Goal: Task Accomplishment & Management: Use online tool/utility

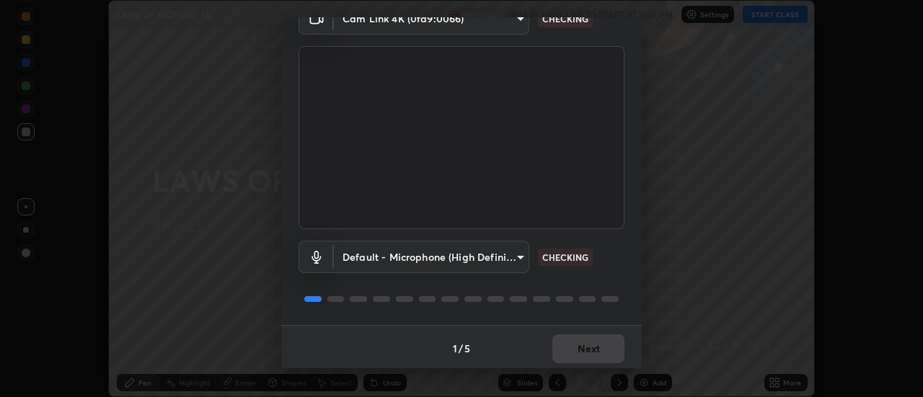
scroll to position [76, 0]
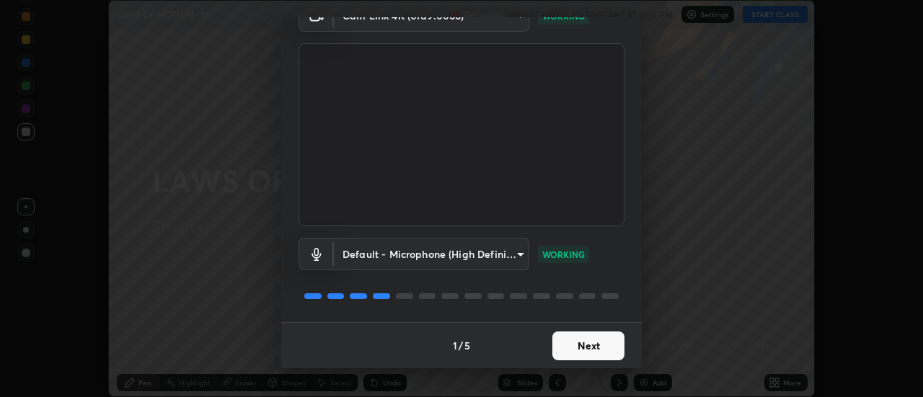
click at [575, 345] on button "Next" at bounding box center [588, 346] width 72 height 29
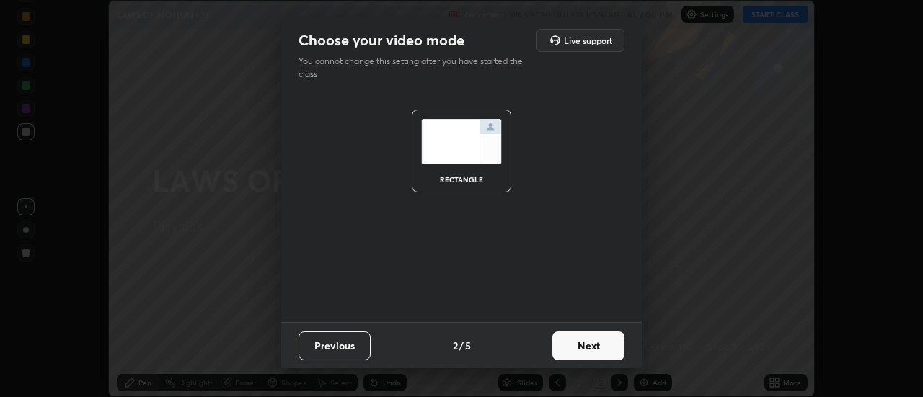
click at [579, 340] on button "Next" at bounding box center [588, 346] width 72 height 29
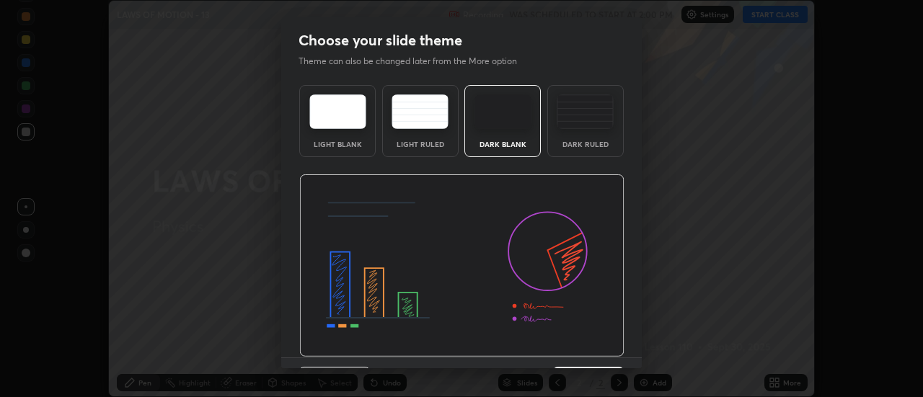
scroll to position [35, 0]
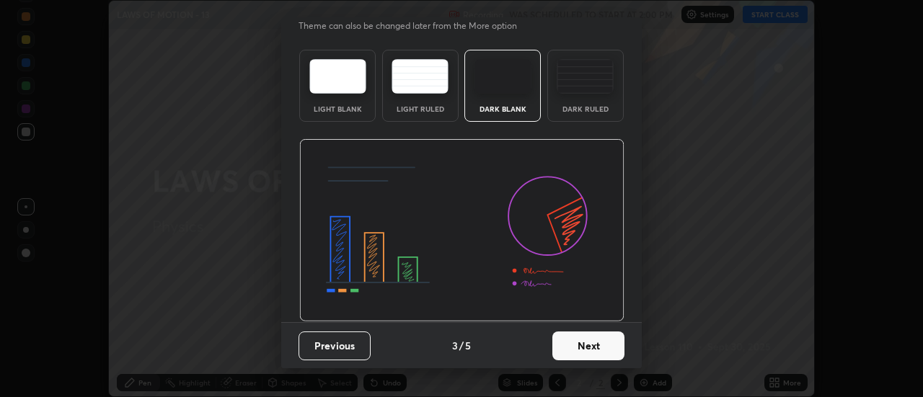
click at [593, 342] on button "Next" at bounding box center [588, 346] width 72 height 29
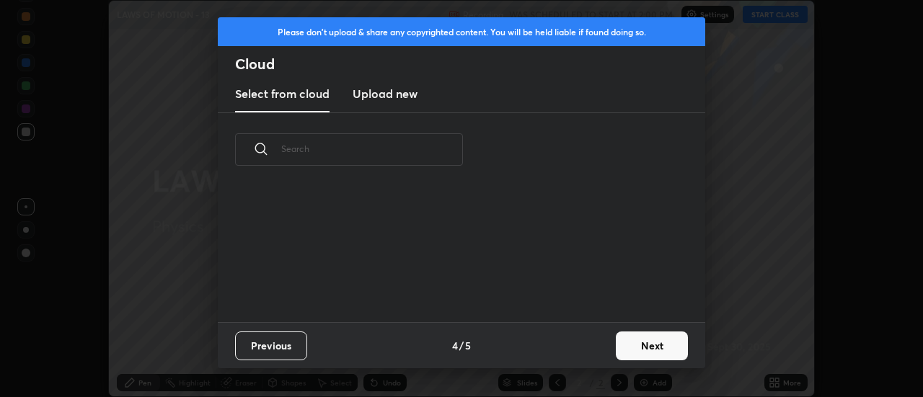
click at [634, 341] on button "Next" at bounding box center [652, 346] width 72 height 29
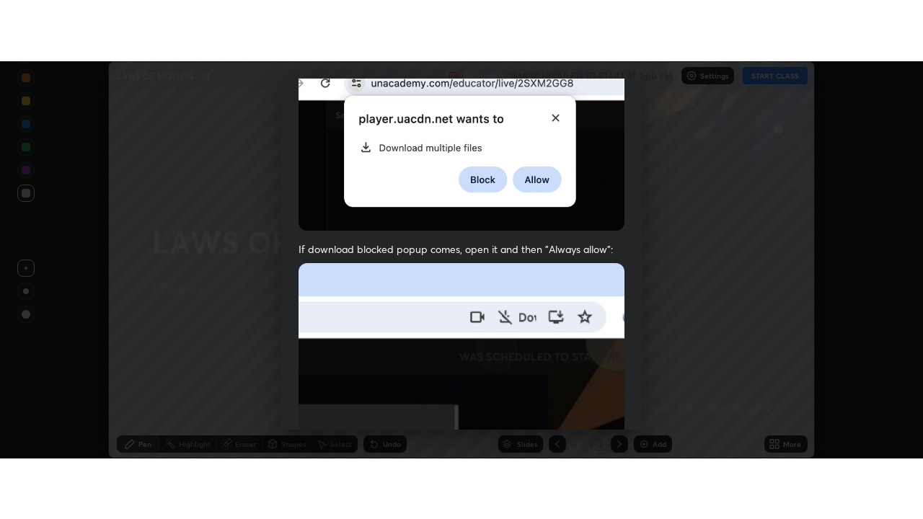
scroll to position [370, 0]
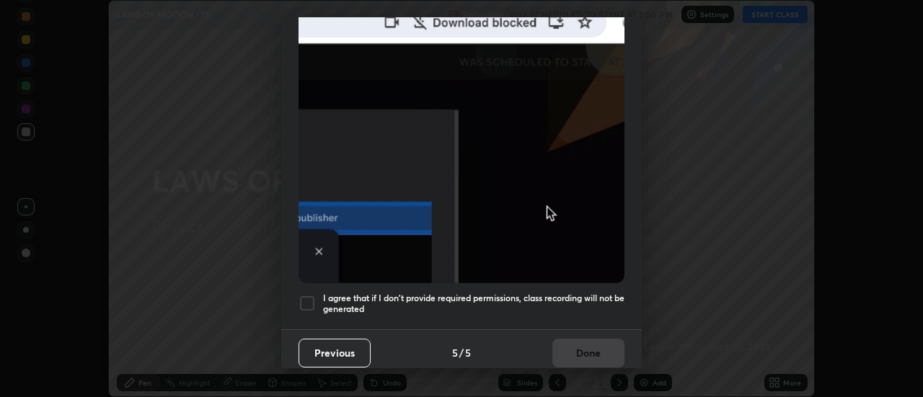
click at [301, 301] on div at bounding box center [306, 303] width 17 height 17
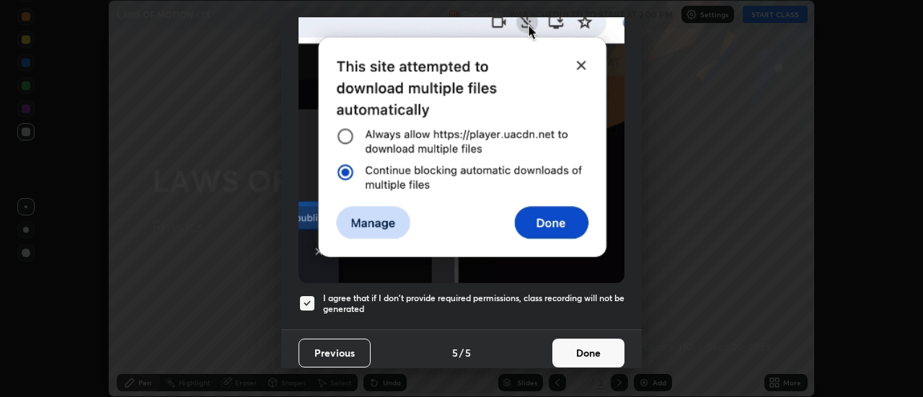
click at [575, 353] on button "Done" at bounding box center [588, 353] width 72 height 29
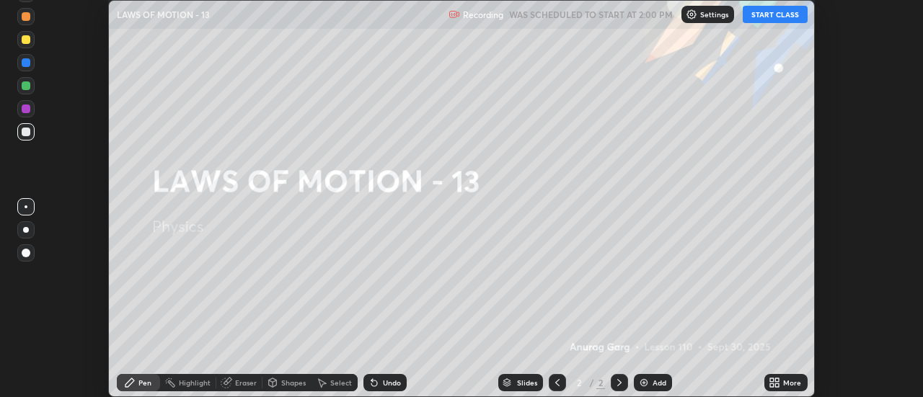
click at [763, 16] on button "START CLASS" at bounding box center [775, 14] width 65 height 17
click at [791, 382] on div "More" at bounding box center [792, 382] width 18 height 7
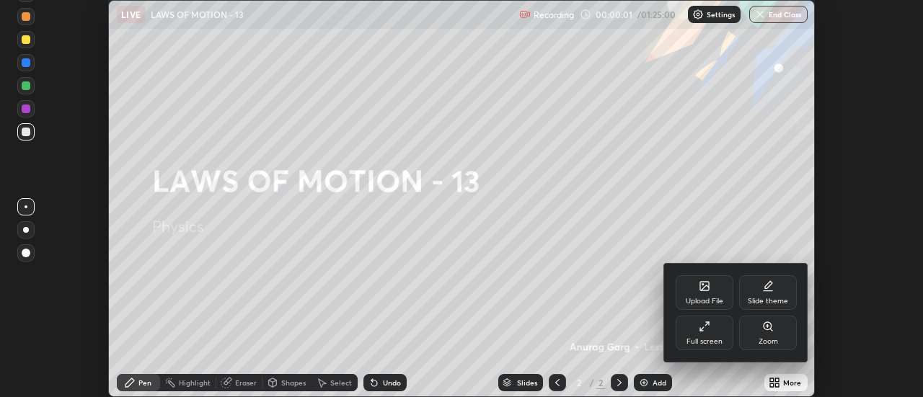
click at [706, 330] on icon at bounding box center [705, 327] width 12 height 12
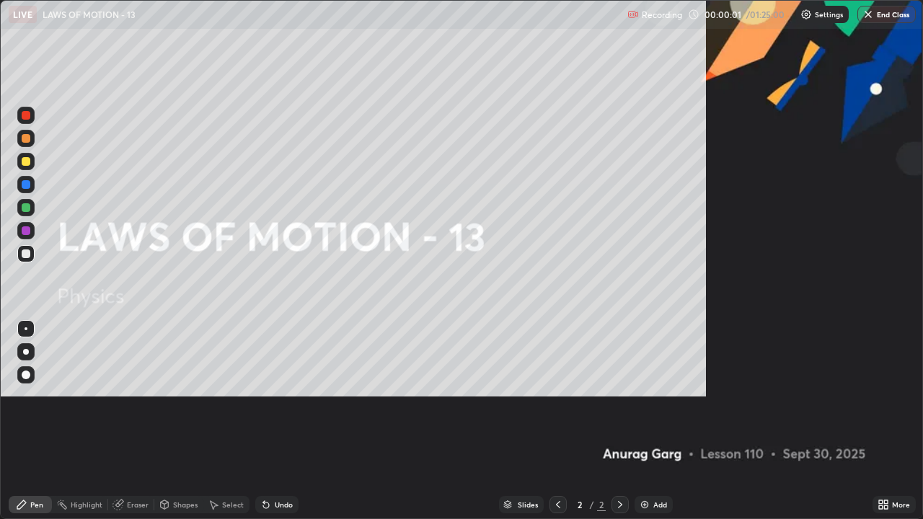
scroll to position [519, 923]
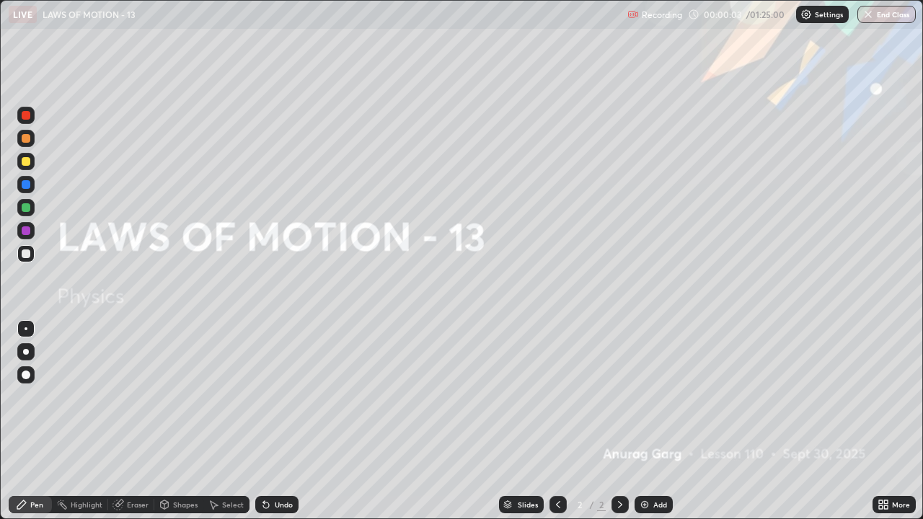
click at [32, 348] on div at bounding box center [25, 351] width 17 height 17
click at [647, 397] on div "Add" at bounding box center [653, 504] width 38 height 17
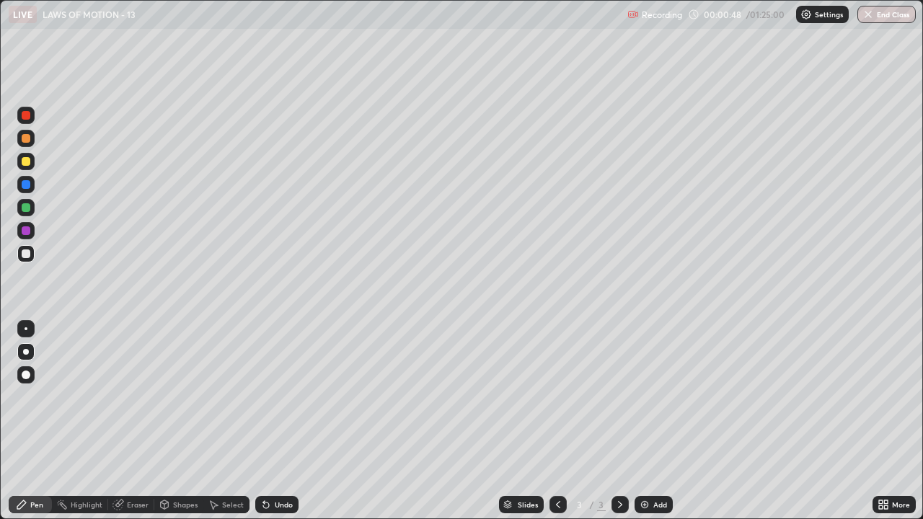
click at [275, 397] on div "Undo" at bounding box center [284, 504] width 18 height 7
click at [32, 160] on div at bounding box center [25, 161] width 17 height 17
click at [34, 136] on div at bounding box center [25, 138] width 17 height 17
click at [32, 161] on div at bounding box center [25, 161] width 17 height 17
click at [653, 397] on div "Add" at bounding box center [660, 504] width 14 height 7
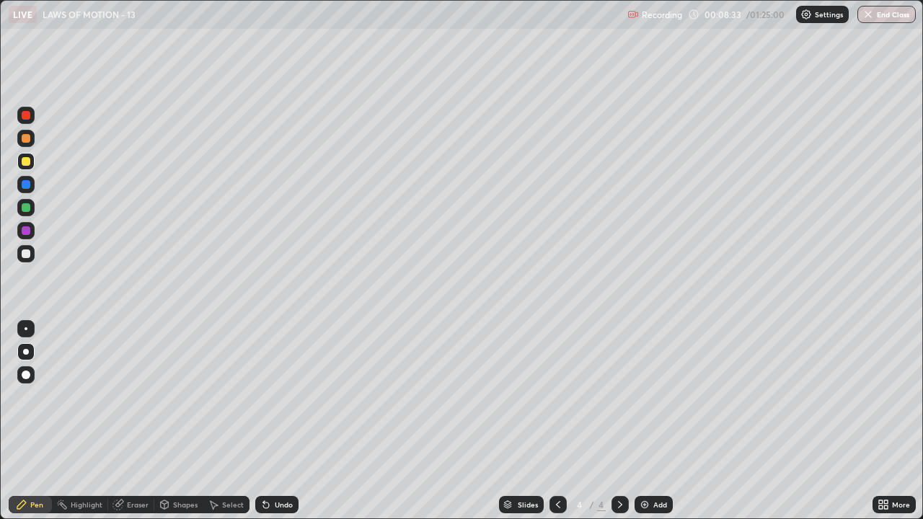
click at [27, 254] on div at bounding box center [26, 253] width 9 height 9
click at [648, 397] on img at bounding box center [645, 505] width 12 height 12
click at [31, 162] on div at bounding box center [25, 161] width 17 height 17
click at [291, 397] on div "Undo" at bounding box center [276, 504] width 43 height 17
click at [642, 397] on img at bounding box center [645, 505] width 12 height 12
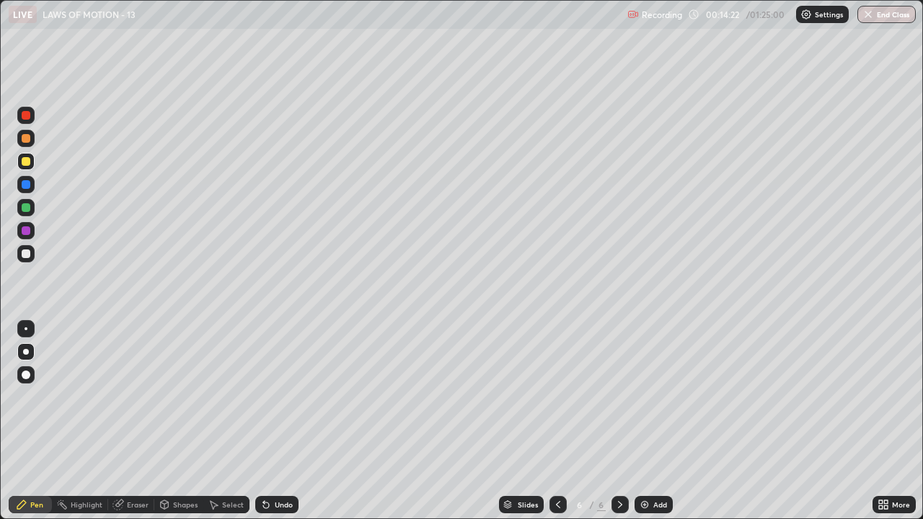
click at [31, 140] on div at bounding box center [25, 138] width 17 height 17
click at [33, 254] on div at bounding box center [25, 253] width 17 height 17
click at [27, 161] on div at bounding box center [26, 161] width 9 height 9
click at [642, 397] on img at bounding box center [645, 505] width 12 height 12
click at [140, 397] on div "Eraser" at bounding box center [131, 504] width 46 height 17
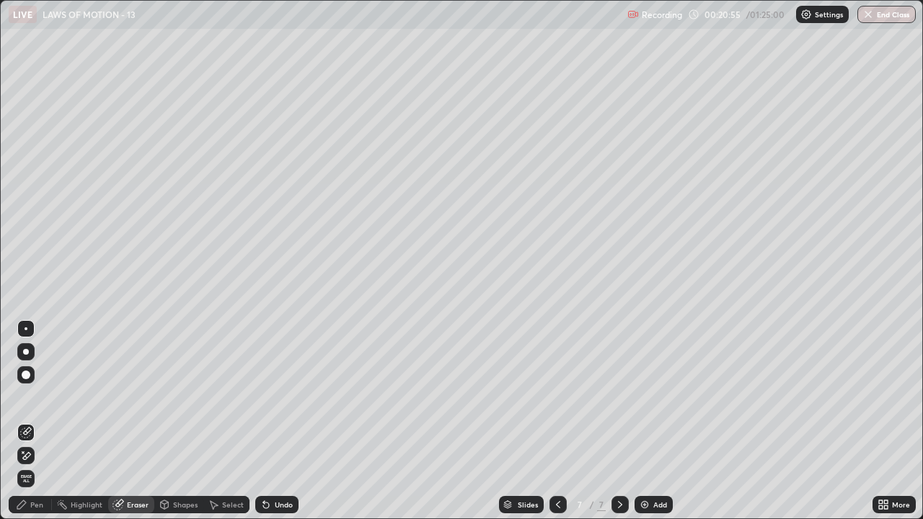
click at [34, 397] on div "Pen" at bounding box center [36, 504] width 13 height 7
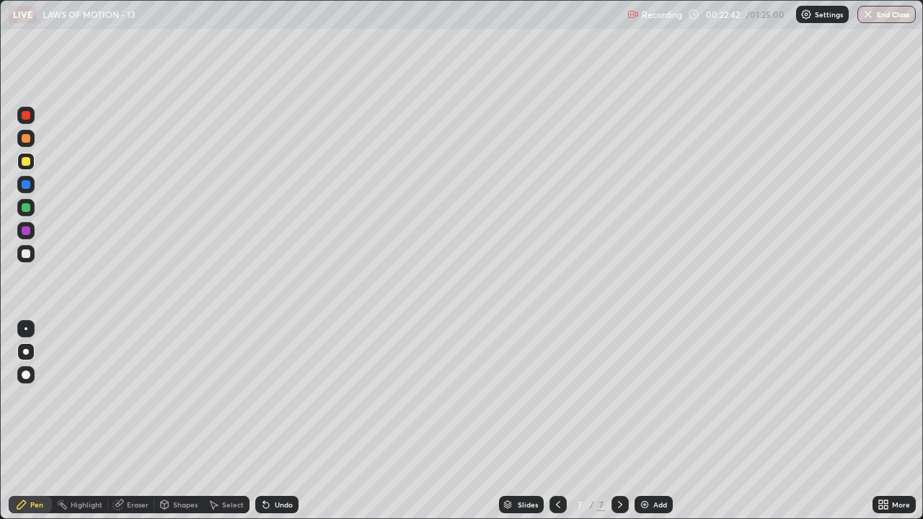
click at [28, 252] on div at bounding box center [26, 253] width 9 height 9
click at [647, 397] on div "Add" at bounding box center [653, 504] width 38 height 17
click at [25, 157] on div at bounding box center [26, 161] width 9 height 9
click at [279, 397] on div "Undo" at bounding box center [284, 504] width 18 height 7
click at [557, 397] on icon at bounding box center [558, 505] width 12 height 12
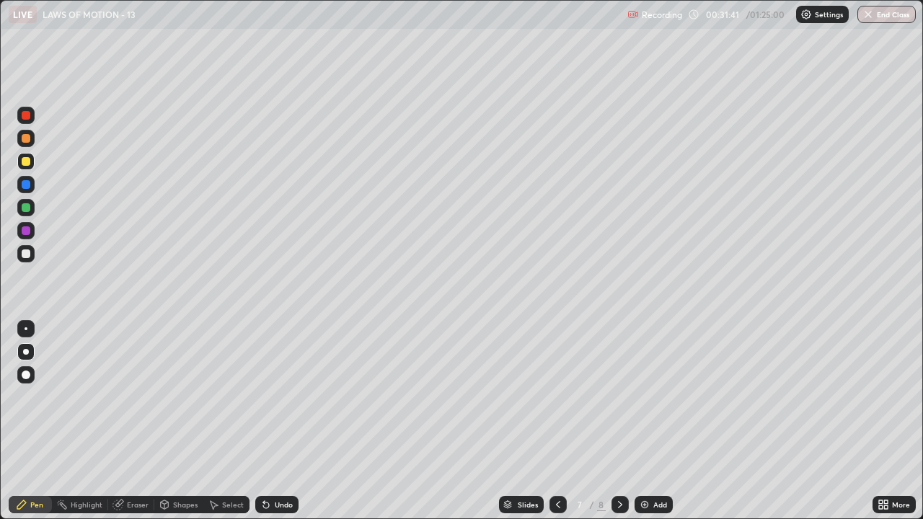
click at [557, 397] on div at bounding box center [557, 504] width 17 height 17
click at [27, 185] on div at bounding box center [26, 184] width 9 height 9
click at [33, 112] on div at bounding box center [25, 115] width 17 height 17
click at [32, 373] on div at bounding box center [25, 374] width 17 height 17
click at [619, 397] on icon at bounding box center [620, 504] width 4 height 7
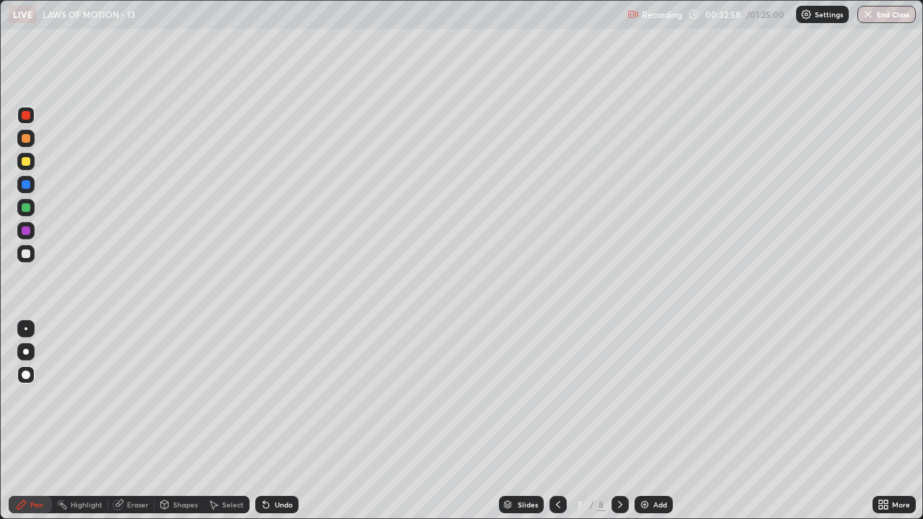
click at [619, 397] on icon at bounding box center [620, 505] width 12 height 12
click at [643, 397] on img at bounding box center [645, 505] width 12 height 12
click at [27, 352] on div at bounding box center [26, 352] width 6 height 6
click at [25, 159] on div at bounding box center [26, 161] width 9 height 9
click at [31, 136] on div at bounding box center [25, 138] width 17 height 17
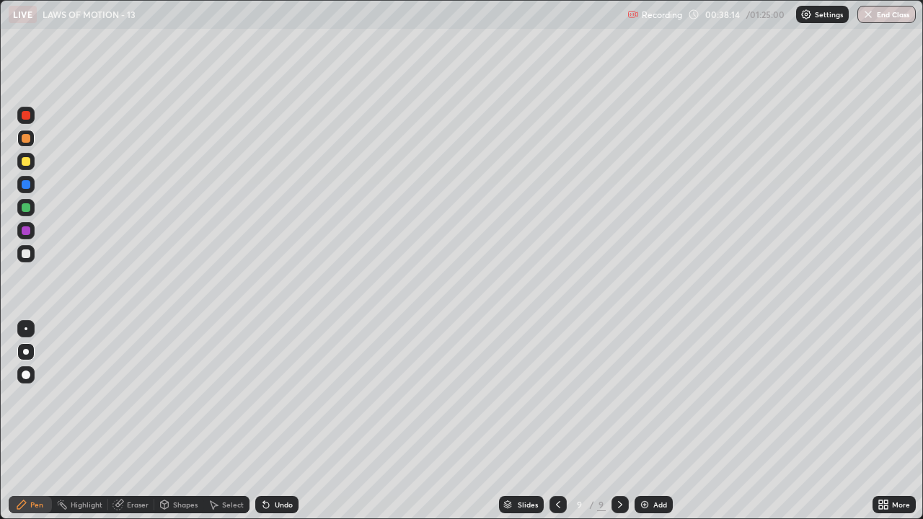
click at [28, 254] on div at bounding box center [26, 253] width 9 height 9
click at [25, 161] on div at bounding box center [26, 161] width 9 height 9
click at [27, 185] on div at bounding box center [26, 184] width 9 height 9
click at [32, 210] on div at bounding box center [25, 207] width 17 height 17
click at [26, 257] on div at bounding box center [26, 253] width 9 height 9
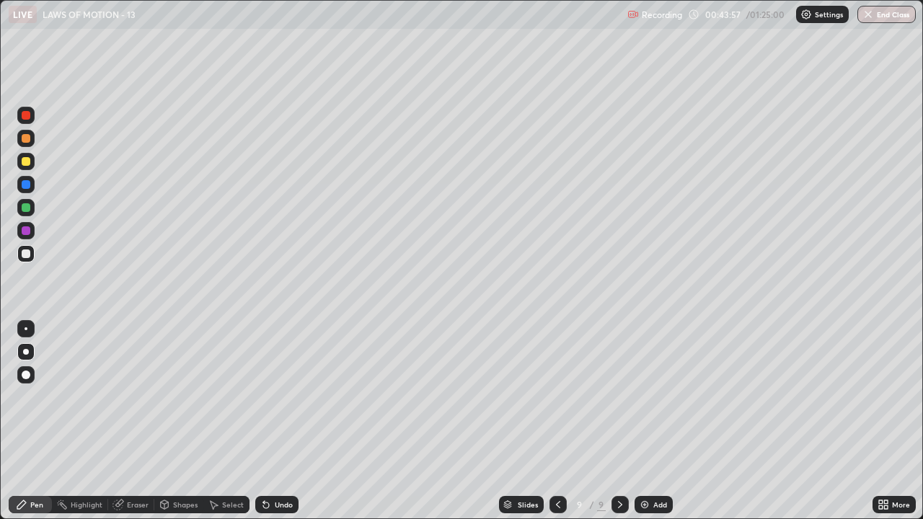
click at [650, 397] on div "Add" at bounding box center [653, 504] width 38 height 17
click at [553, 397] on icon at bounding box center [558, 505] width 12 height 12
click at [618, 397] on icon at bounding box center [620, 505] width 12 height 12
click at [28, 165] on div at bounding box center [25, 161] width 17 height 17
click at [31, 253] on div at bounding box center [25, 253] width 17 height 17
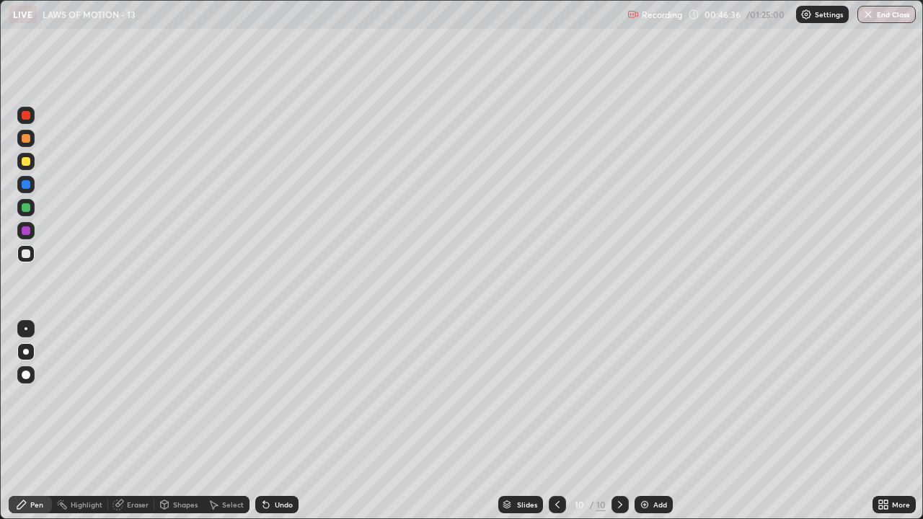
click at [30, 139] on div at bounding box center [26, 138] width 9 height 9
click at [542, 27] on div "LIVE LAWS OF MOTION - 13" at bounding box center [315, 14] width 613 height 29
click at [23, 182] on div at bounding box center [26, 184] width 9 height 9
click at [648, 397] on img at bounding box center [645, 505] width 12 height 12
click at [237, 397] on div "Select" at bounding box center [233, 504] width 22 height 7
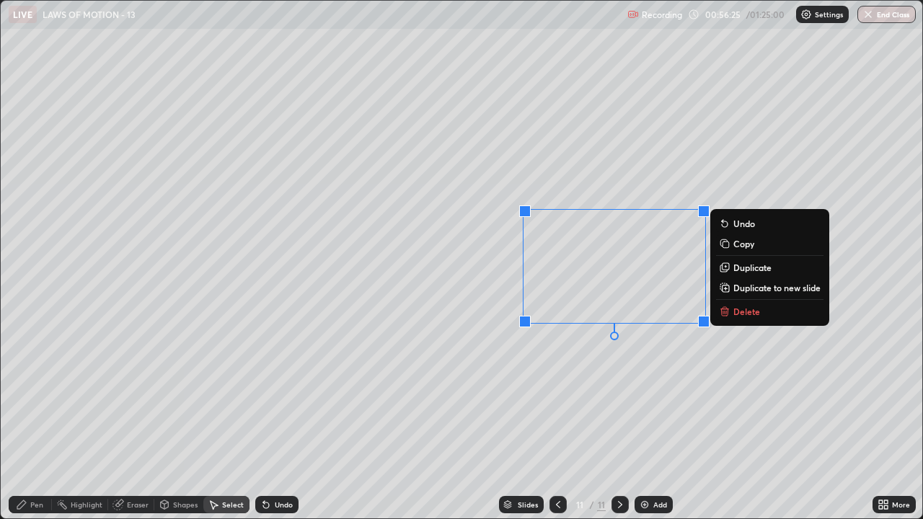
click at [745, 316] on p "Delete" at bounding box center [746, 312] width 27 height 12
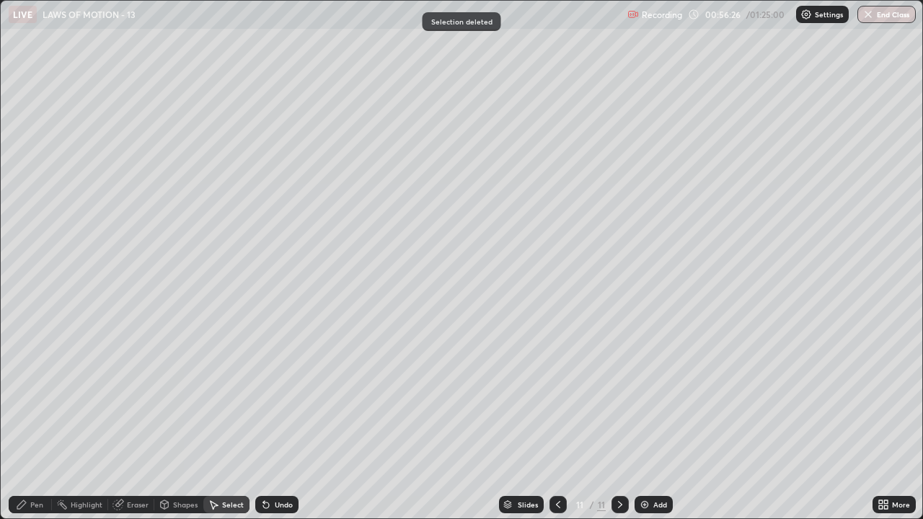
click at [39, 397] on div "Pen" at bounding box center [30, 504] width 43 height 17
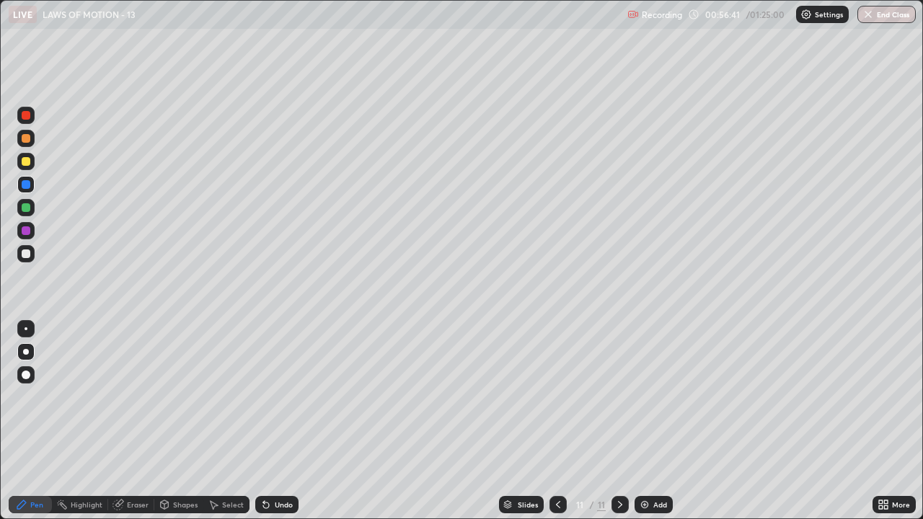
click at [24, 257] on div at bounding box center [26, 253] width 9 height 9
click at [291, 397] on div "Undo" at bounding box center [276, 504] width 43 height 17
click at [293, 397] on div "Undo" at bounding box center [276, 504] width 43 height 17
click at [291, 397] on div "Undo" at bounding box center [276, 504] width 43 height 17
click at [290, 397] on div "Undo" at bounding box center [276, 504] width 43 height 17
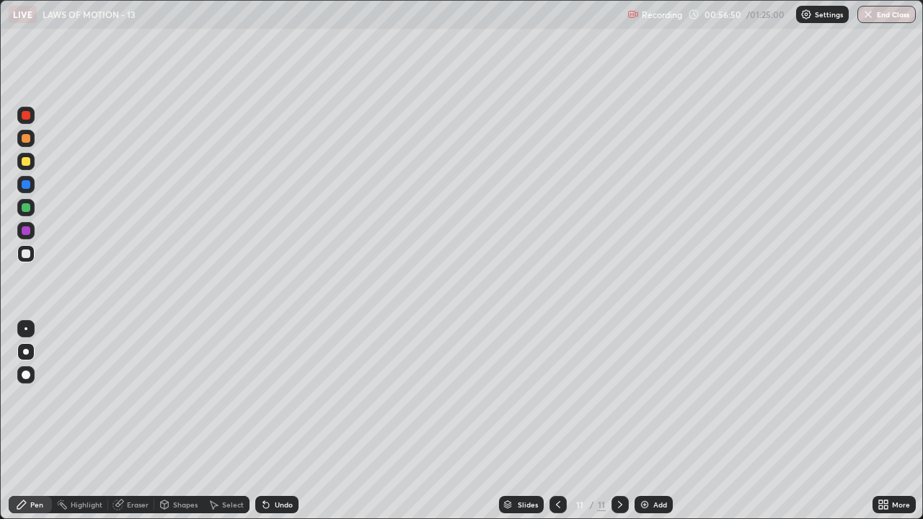
click at [291, 397] on div "Undo" at bounding box center [276, 504] width 43 height 17
click at [293, 397] on div "Undo" at bounding box center [276, 504] width 43 height 17
click at [31, 160] on div at bounding box center [25, 161] width 17 height 17
click at [647, 397] on div "Add" at bounding box center [653, 504] width 38 height 17
click at [27, 138] on div at bounding box center [26, 138] width 9 height 9
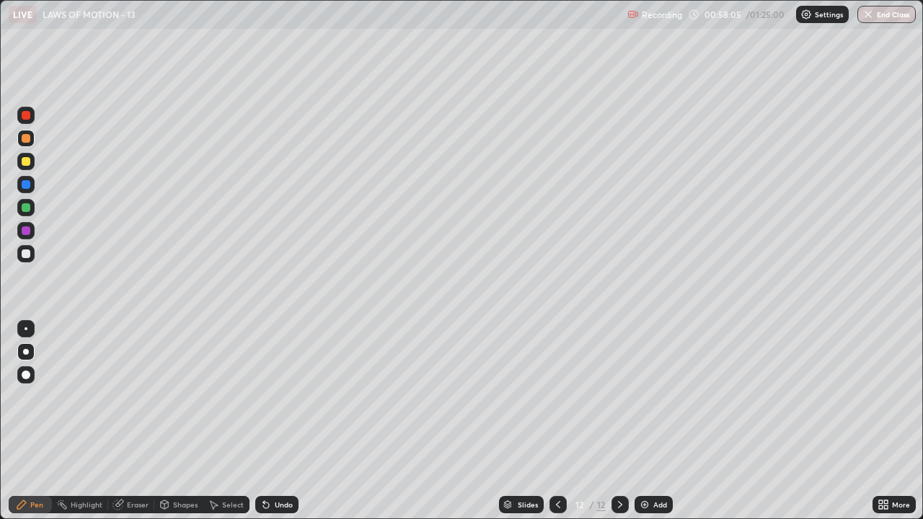
click at [31, 159] on div at bounding box center [25, 161] width 17 height 17
click at [284, 397] on div "Undo" at bounding box center [284, 504] width 18 height 7
click at [27, 254] on div at bounding box center [26, 253] width 9 height 9
click at [238, 397] on div "Select" at bounding box center [226, 504] width 46 height 17
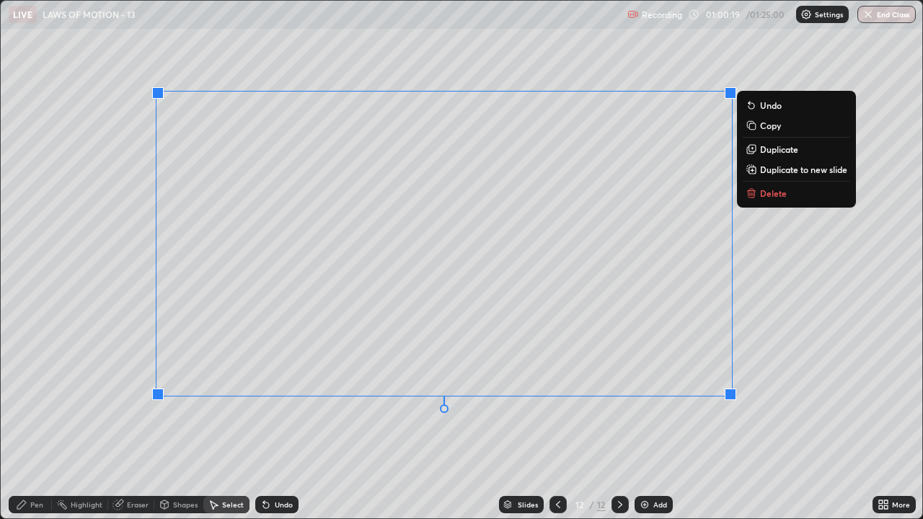
click at [553, 397] on div "0 ° Undo Copy Duplicate Duplicate to new slide Delete" at bounding box center [461, 260] width 921 height 518
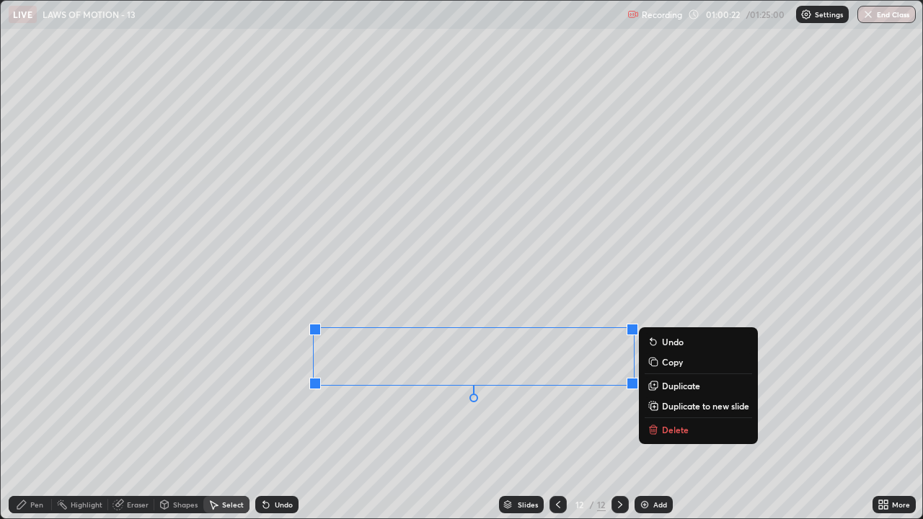
click at [691, 397] on button "Delete" at bounding box center [698, 429] width 107 height 17
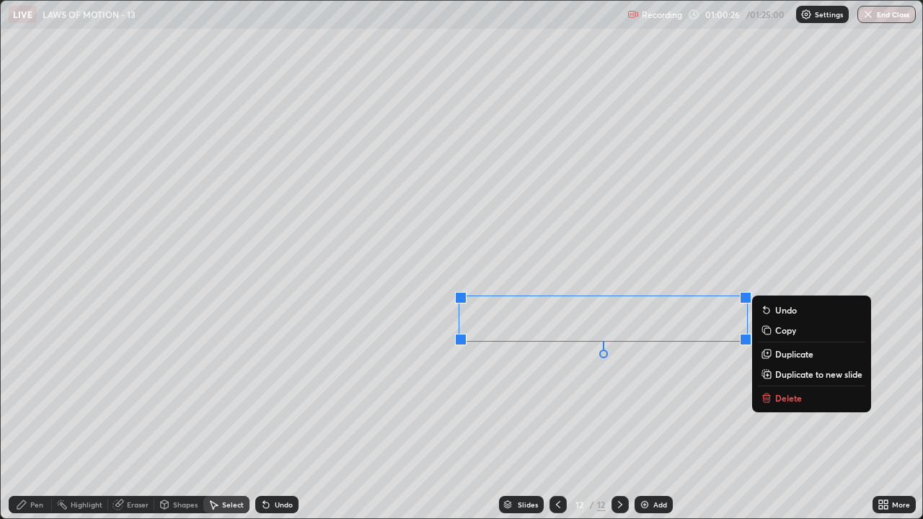
click at [772, 397] on button "Delete" at bounding box center [811, 397] width 107 height 17
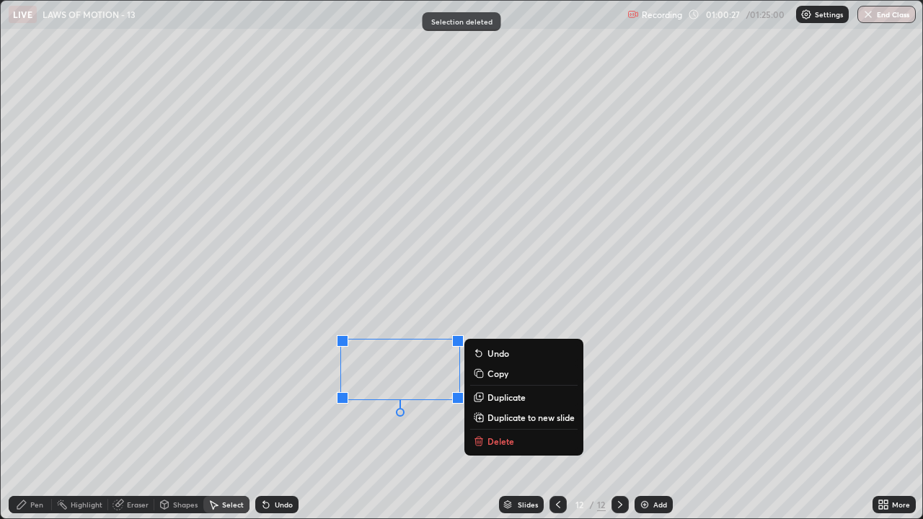
click at [498, 397] on p "Delete" at bounding box center [500, 441] width 27 height 12
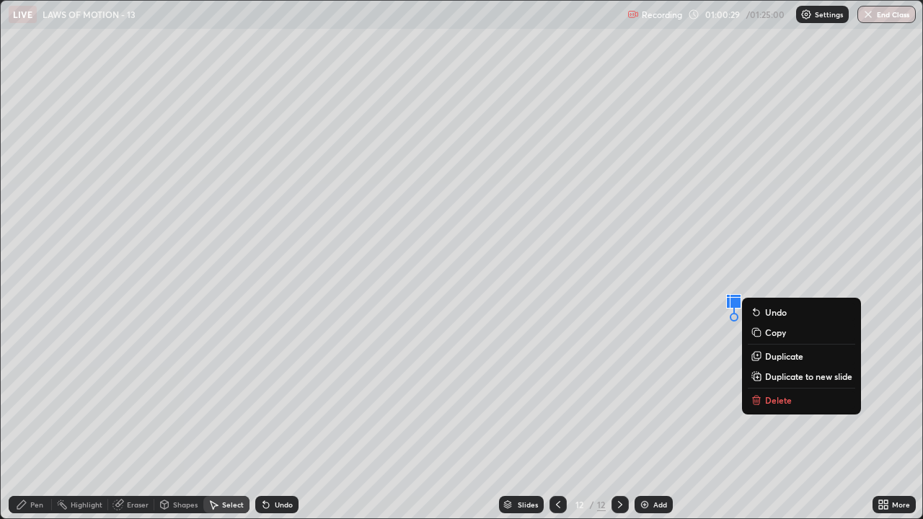
click at [754, 397] on icon at bounding box center [754, 400] width 0 height 3
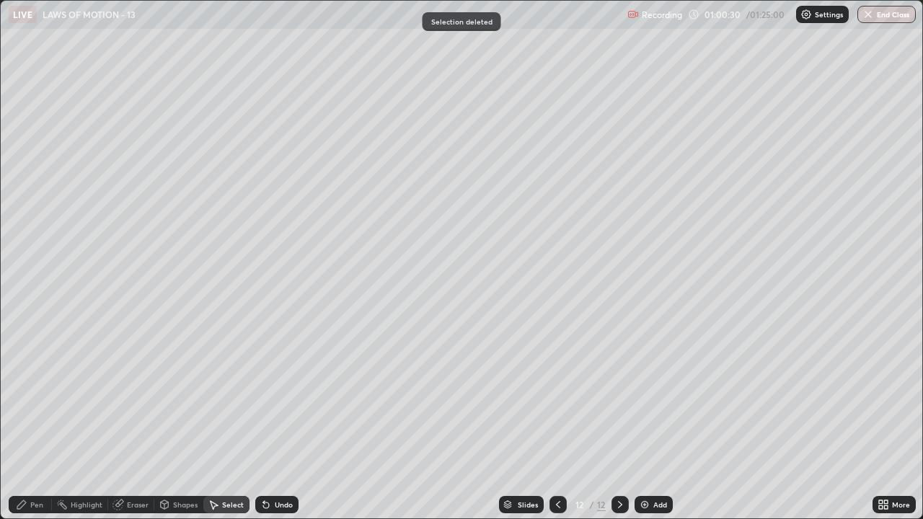
click at [38, 397] on div "Pen" at bounding box center [36, 504] width 13 height 7
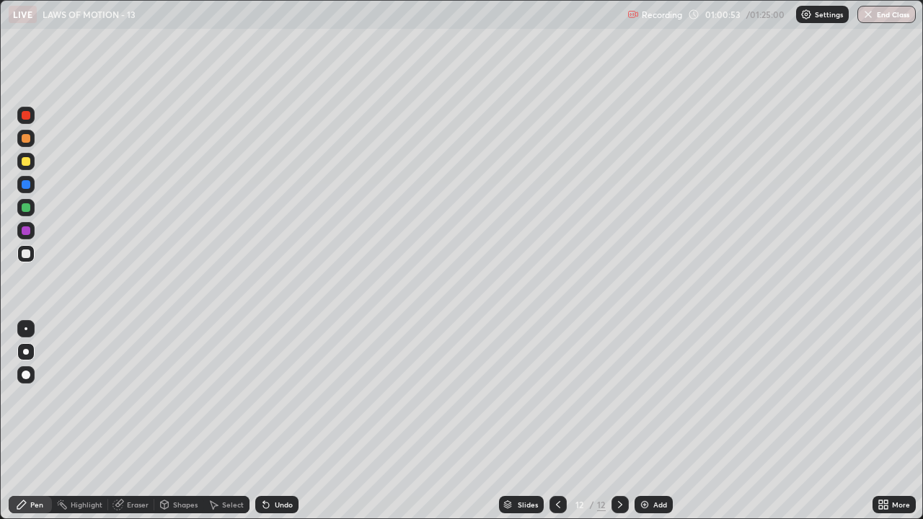
click at [238, 397] on div "Select" at bounding box center [226, 504] width 46 height 17
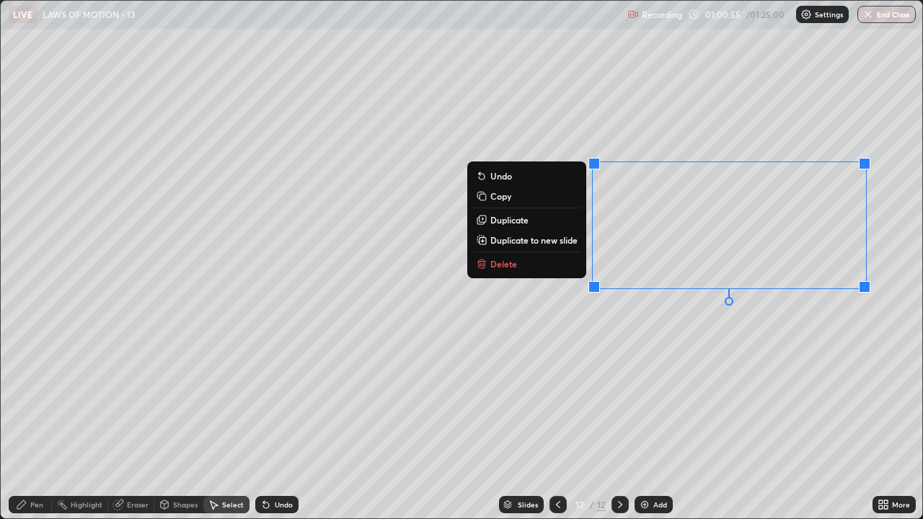
click at [546, 269] on button "Delete" at bounding box center [526, 263] width 107 height 17
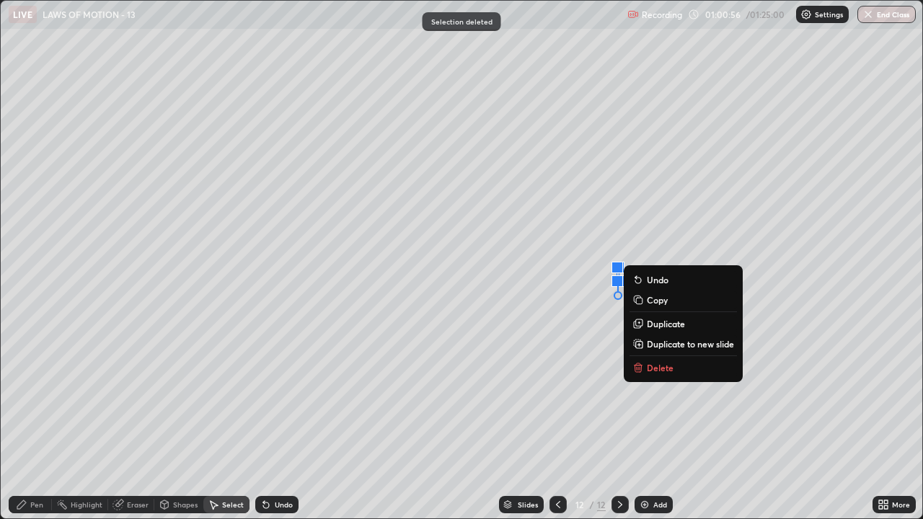
click at [638, 368] on icon at bounding box center [638, 369] width 0 height 3
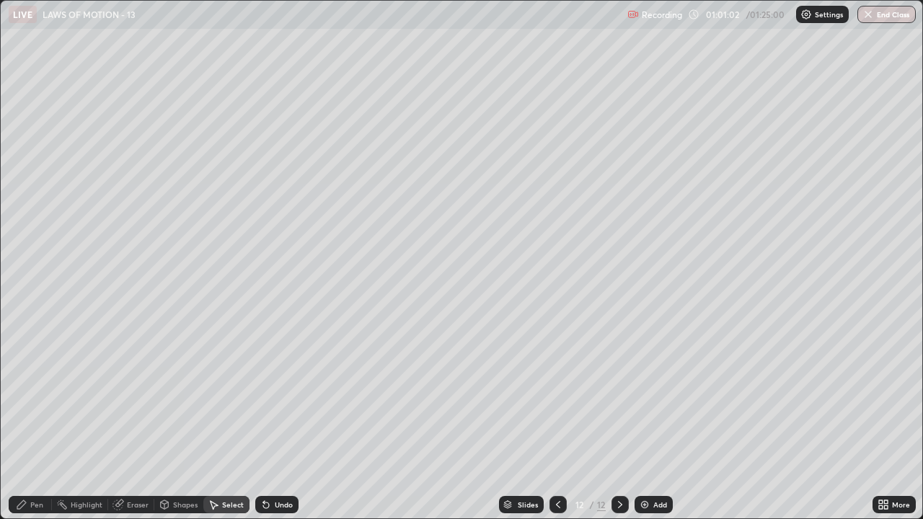
click at [37, 397] on div "Pen" at bounding box center [30, 504] width 43 height 17
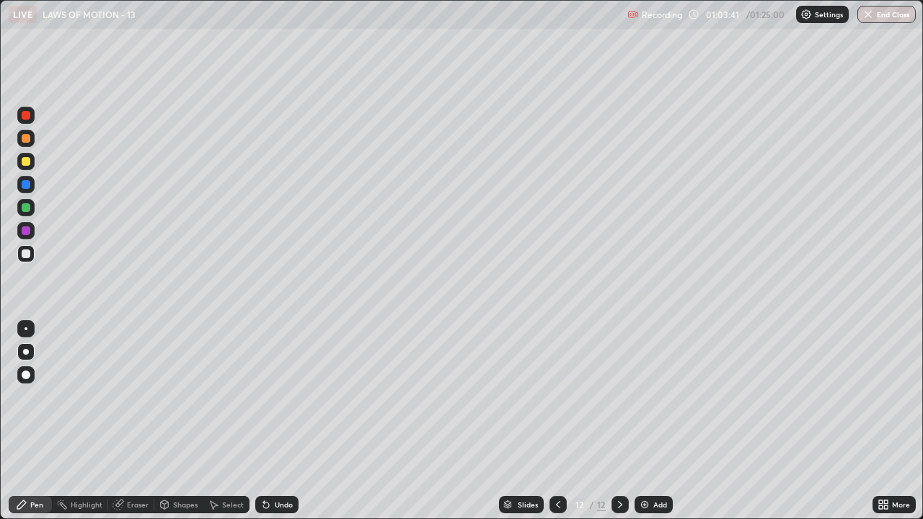
click at [657, 397] on div "Add" at bounding box center [653, 504] width 38 height 17
click at [30, 140] on div at bounding box center [26, 138] width 9 height 9
click at [31, 164] on div at bounding box center [25, 161] width 17 height 17
click at [642, 397] on img at bounding box center [645, 505] width 12 height 12
click at [559, 397] on div at bounding box center [557, 504] width 17 height 17
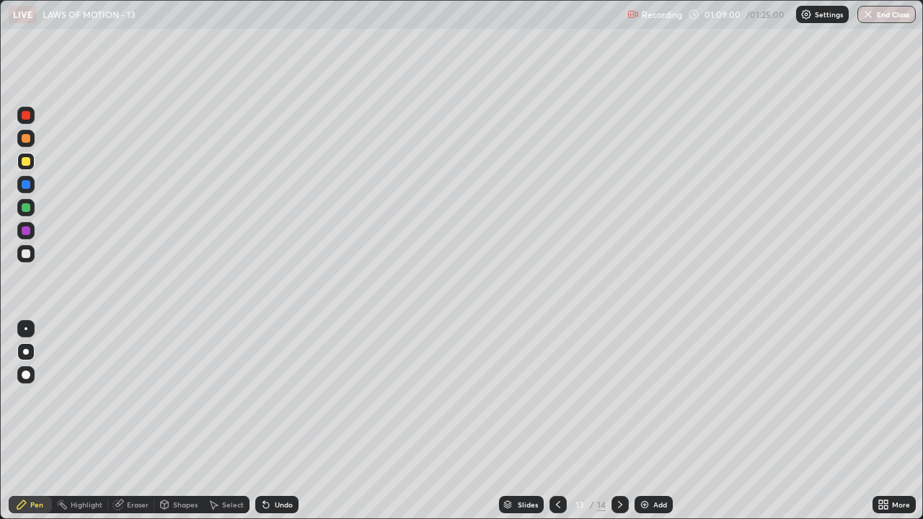
click at [622, 397] on div at bounding box center [619, 504] width 17 height 17
click at [33, 255] on div at bounding box center [25, 253] width 17 height 17
click at [649, 397] on div "Add" at bounding box center [653, 504] width 38 height 17
click at [563, 397] on div at bounding box center [557, 504] width 17 height 17
click at [896, 397] on div "More" at bounding box center [901, 504] width 18 height 7
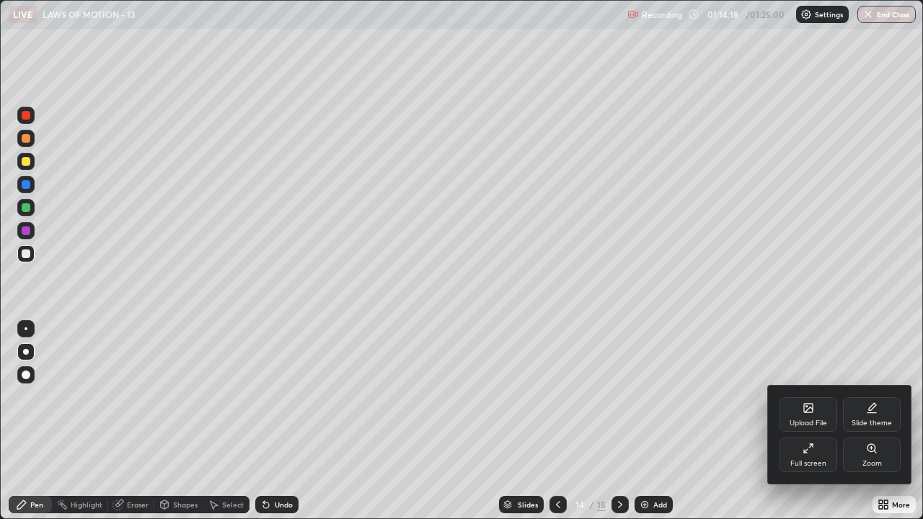
click at [809, 397] on div "Upload File" at bounding box center [808, 414] width 58 height 35
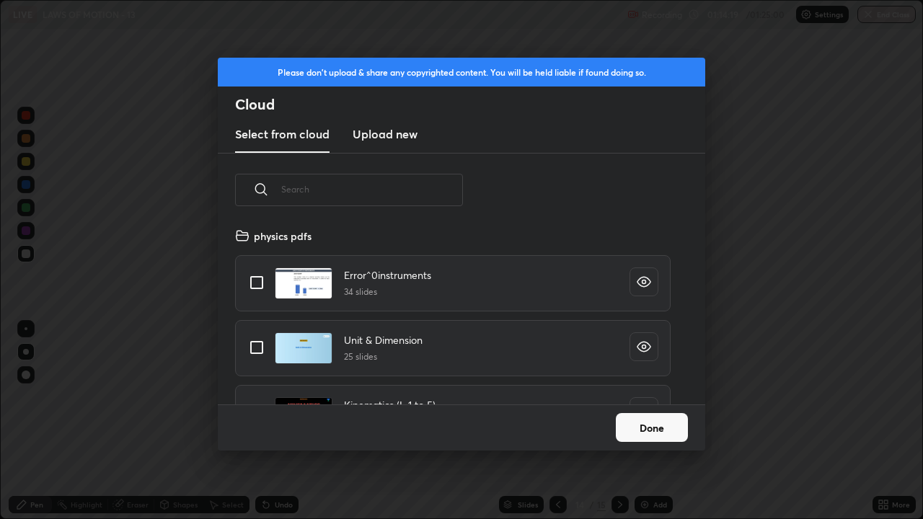
scroll to position [177, 463]
click at [426, 192] on input "text" at bounding box center [372, 189] width 182 height 61
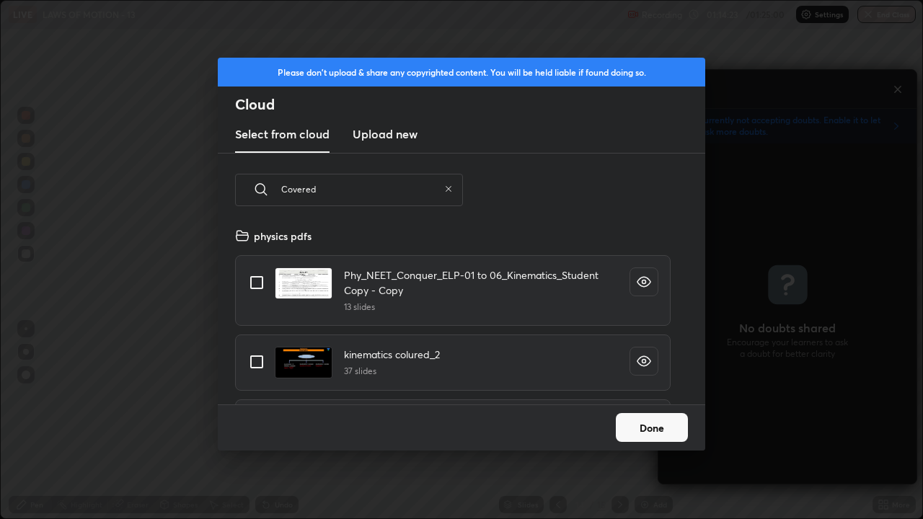
scroll to position [5, 5]
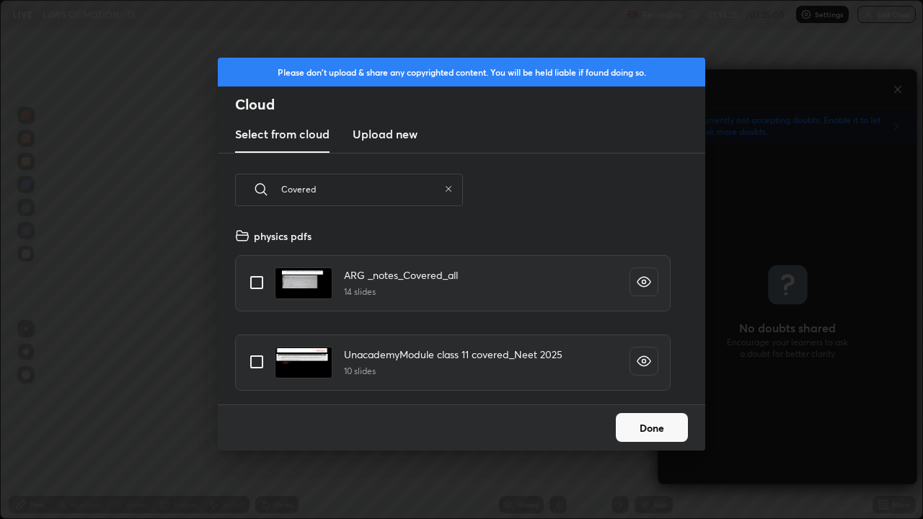
type input "Covered"
click at [267, 279] on input "grid" at bounding box center [257, 282] width 30 height 30
checkbox input "true"
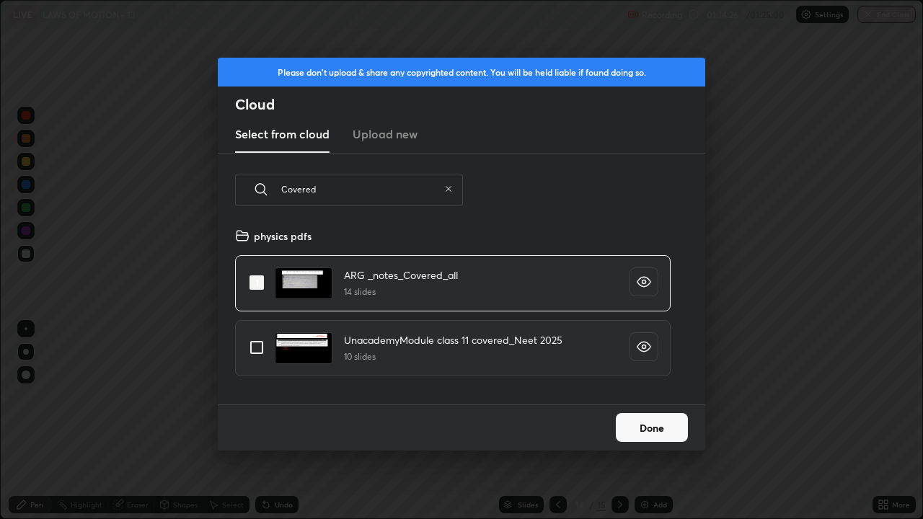
click at [655, 397] on button "Done" at bounding box center [652, 427] width 72 height 29
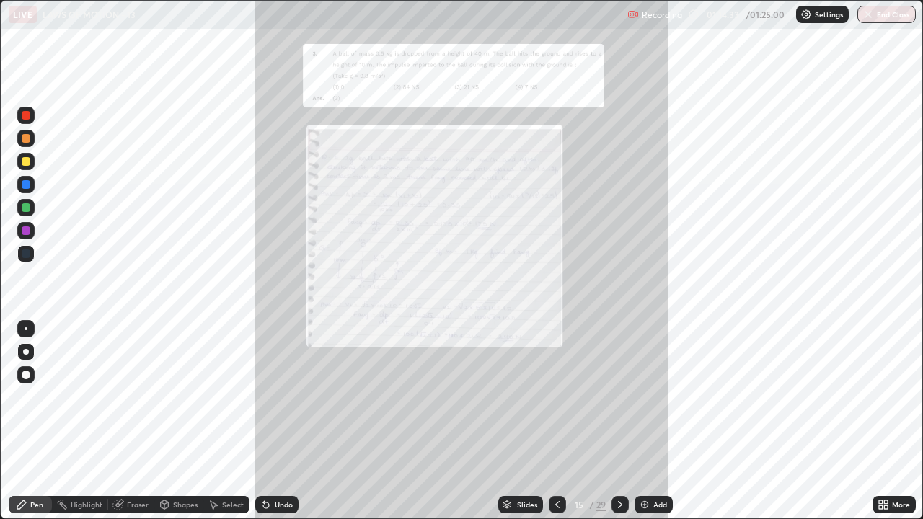
click at [889, 397] on div "More" at bounding box center [893, 504] width 43 height 17
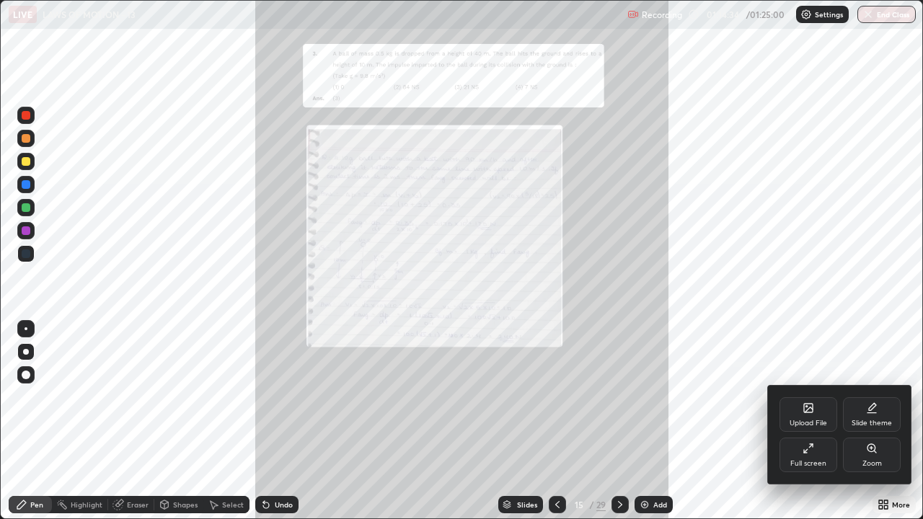
click at [874, 397] on div "Zoom" at bounding box center [872, 455] width 58 height 35
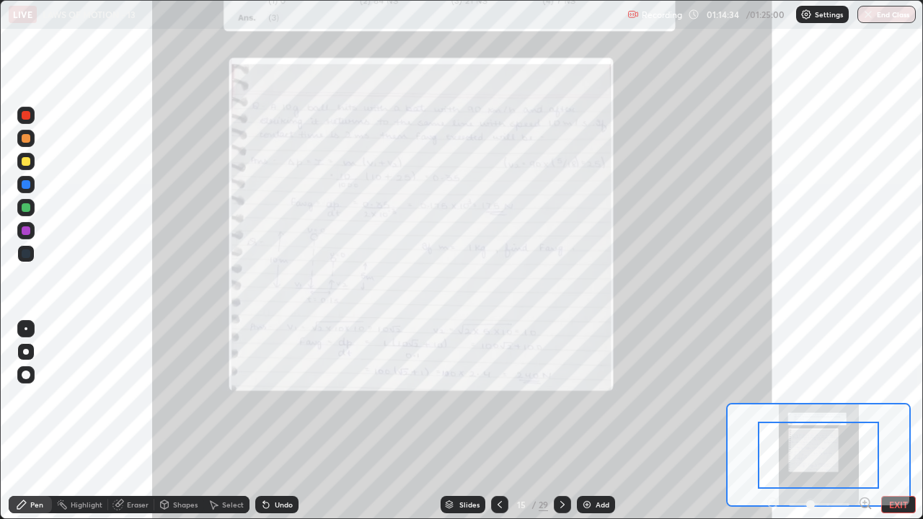
click at [864, 397] on icon at bounding box center [865, 502] width 4 height 0
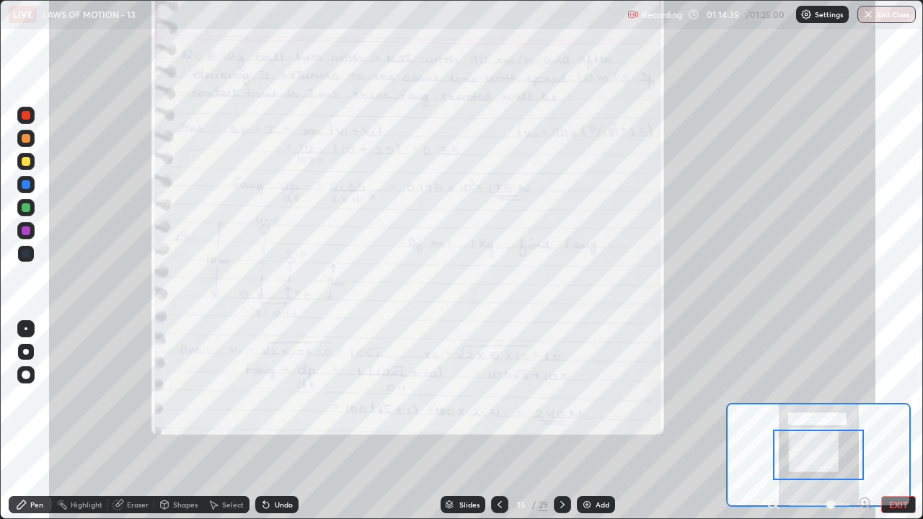
click at [864, 397] on icon at bounding box center [865, 502] width 4 height 0
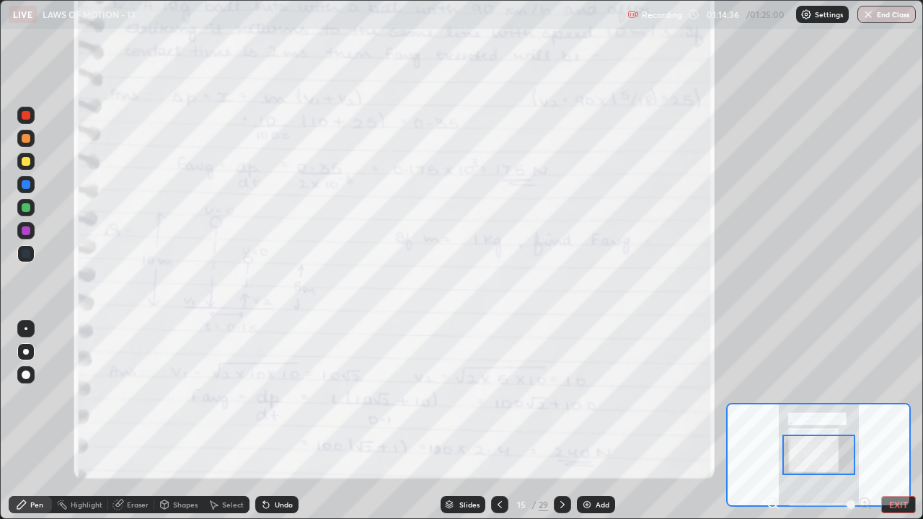
click at [771, 397] on icon at bounding box center [773, 503] width 14 height 14
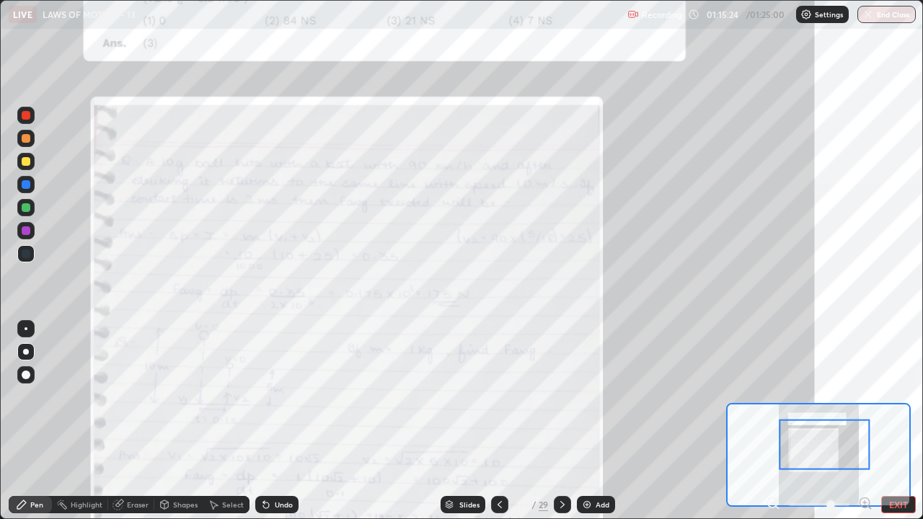
click at [561, 397] on icon at bounding box center [563, 505] width 12 height 12
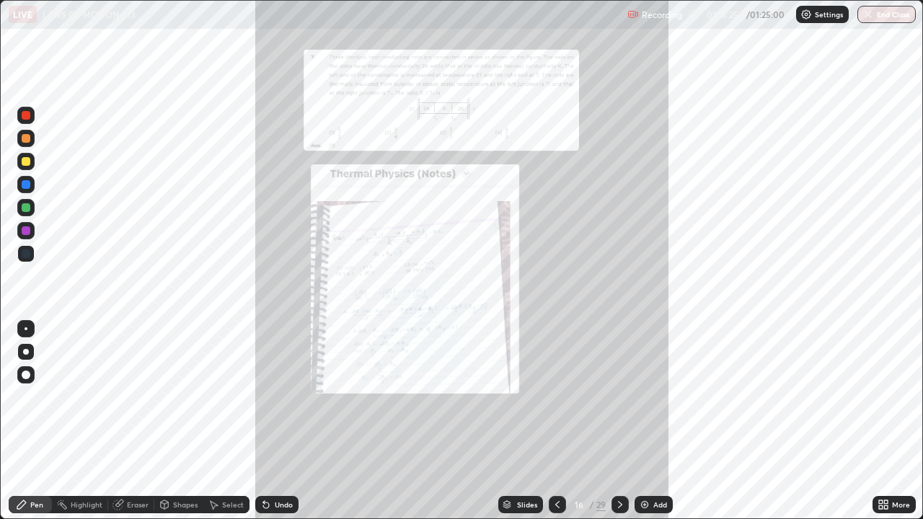
click at [885, 397] on icon at bounding box center [886, 507] width 4 height 4
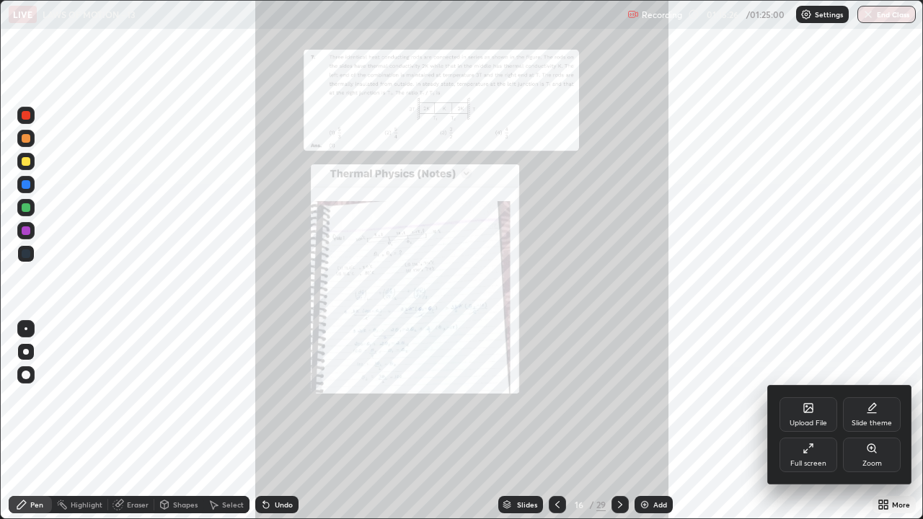
click at [877, 397] on div "Zoom" at bounding box center [871, 463] width 19 height 7
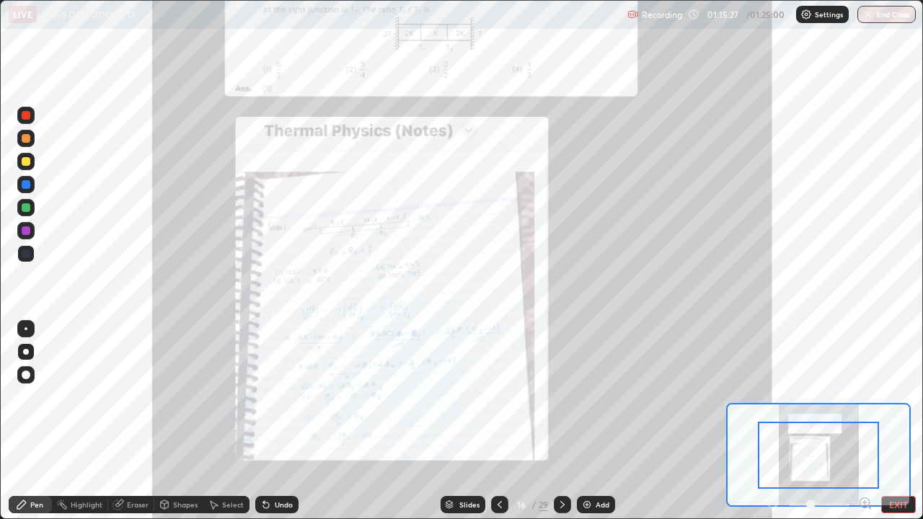
click at [871, 397] on icon at bounding box center [865, 503] width 14 height 14
click at [864, 397] on icon at bounding box center [865, 502] width 4 height 0
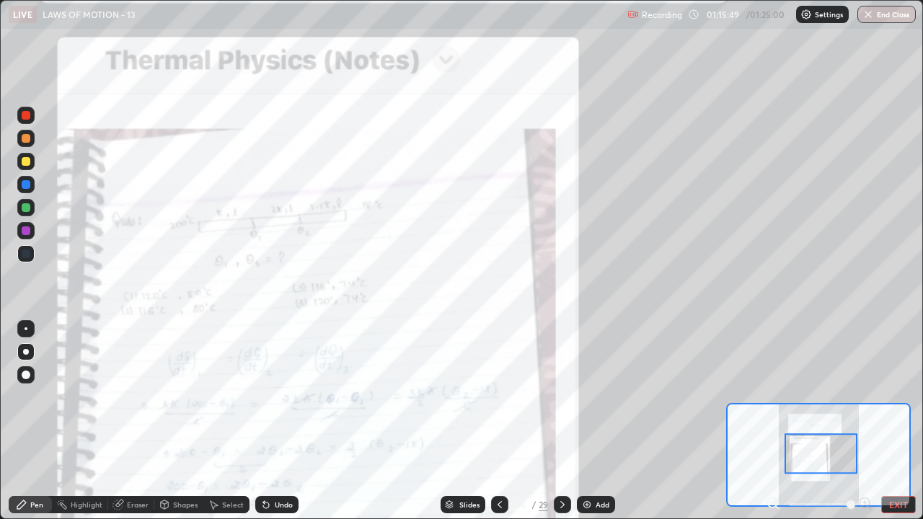
click at [560, 397] on icon at bounding box center [563, 505] width 12 height 12
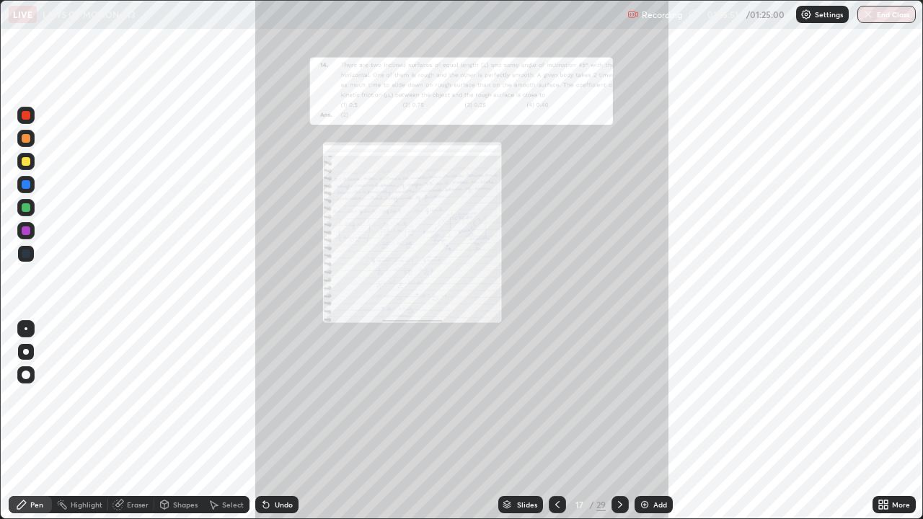
click at [885, 397] on icon at bounding box center [886, 507] width 4 height 4
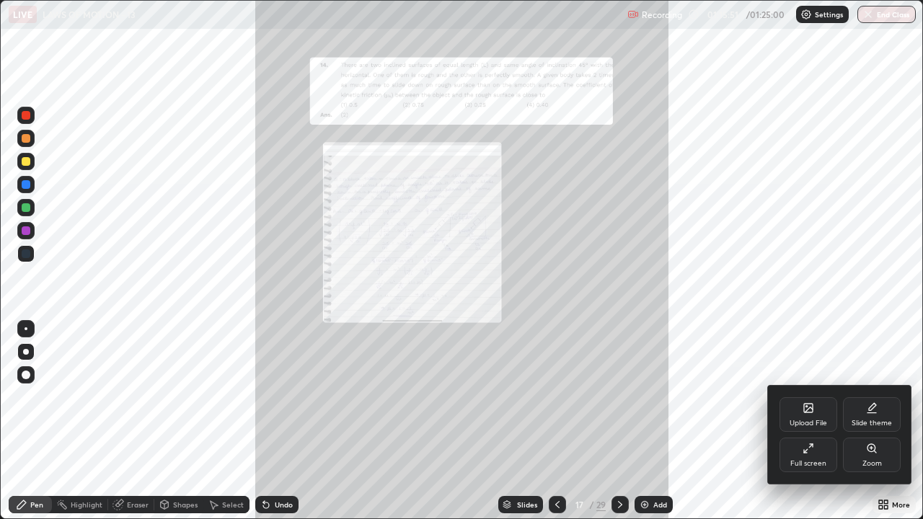
click at [865, 397] on div "Zoom" at bounding box center [871, 463] width 19 height 7
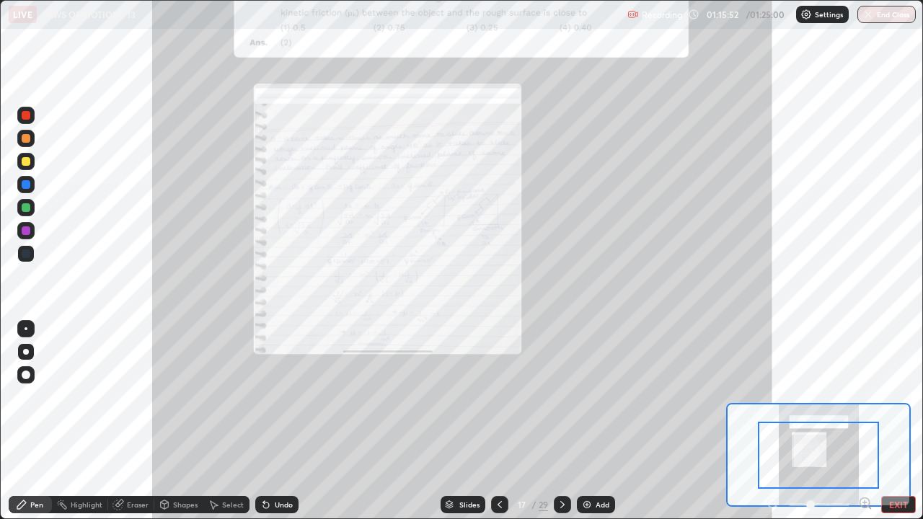
click at [864, 397] on icon at bounding box center [864, 503] width 0 height 4
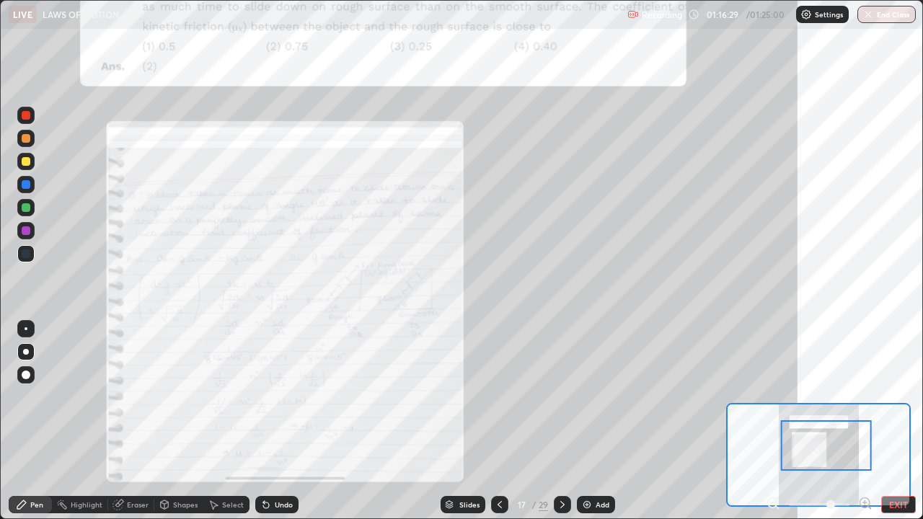
click at [864, 397] on icon at bounding box center [865, 502] width 4 height 0
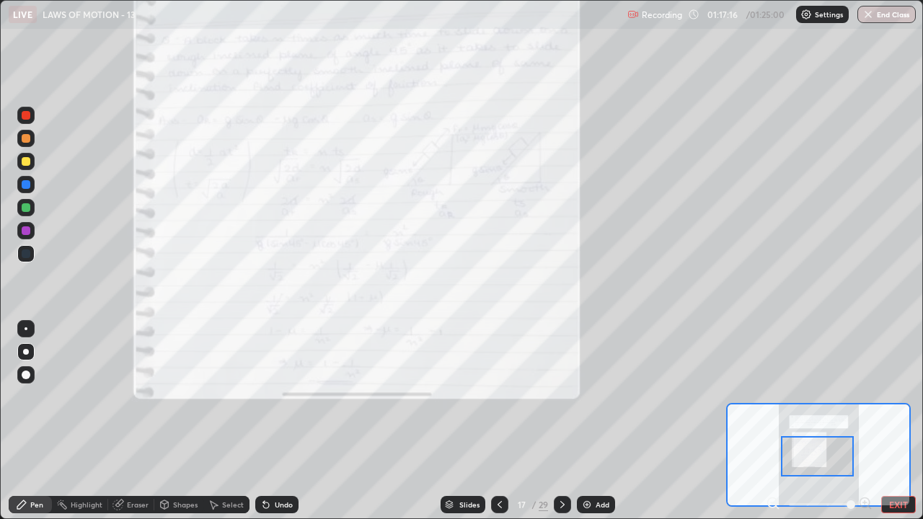
click at [28, 163] on div at bounding box center [26, 161] width 9 height 9
click at [561, 397] on icon at bounding box center [563, 505] width 12 height 12
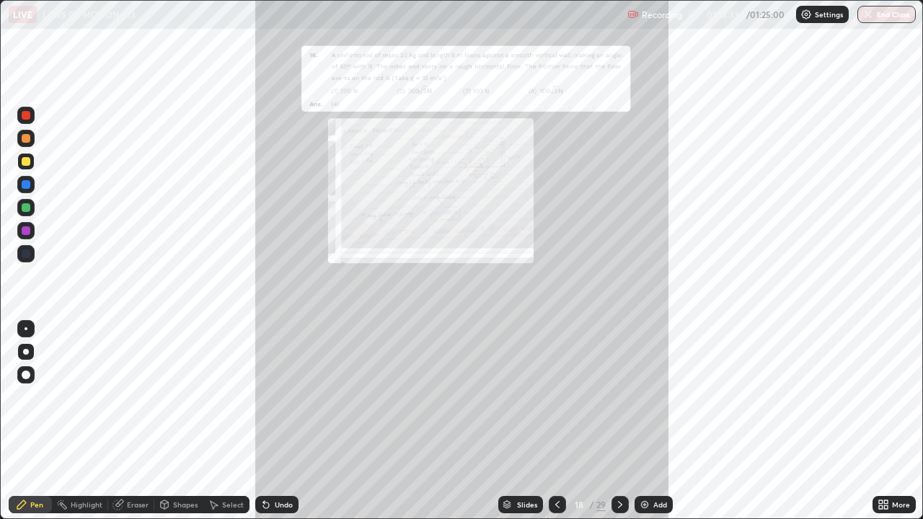
click at [885, 397] on icon at bounding box center [886, 502] width 4 height 4
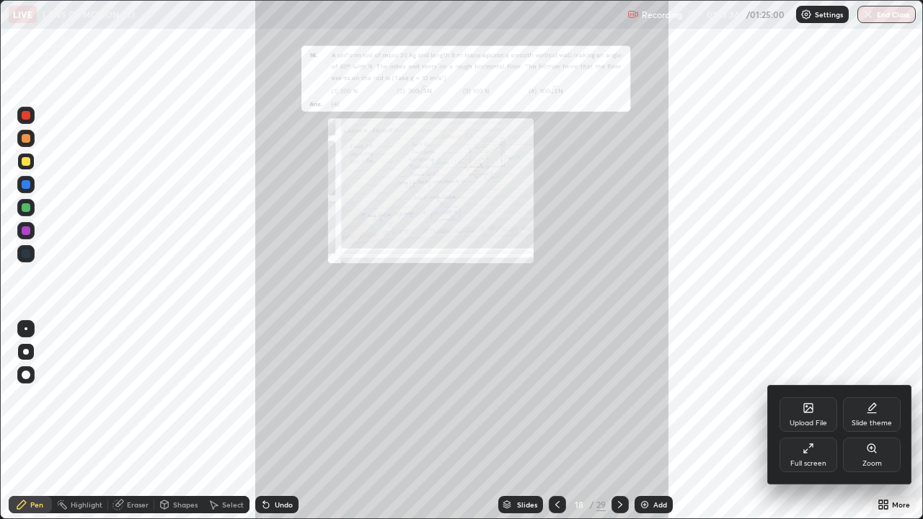
click at [876, 397] on div "Zoom" at bounding box center [872, 455] width 58 height 35
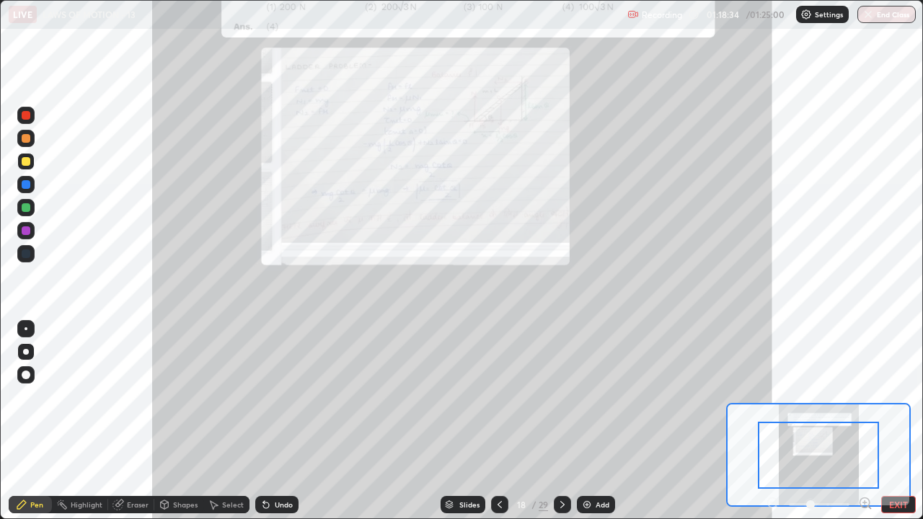
click at [869, 397] on icon at bounding box center [869, 507] width 3 height 3
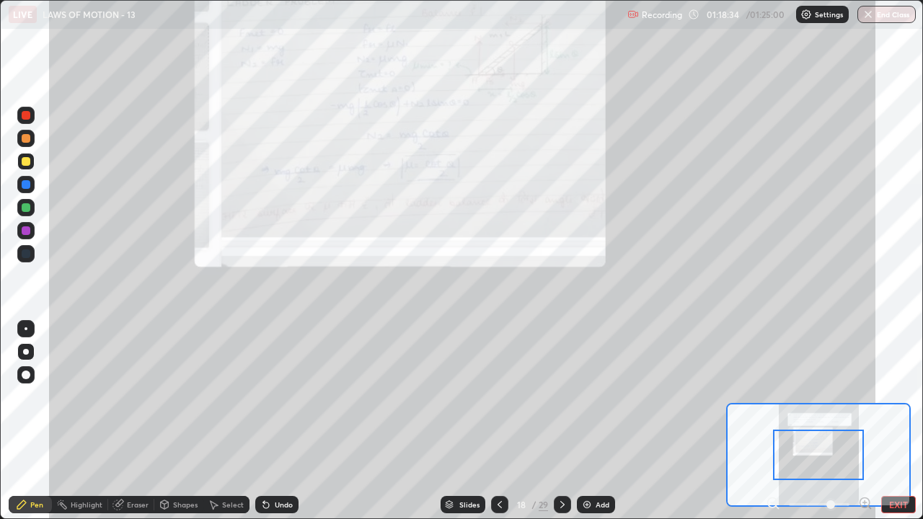
click at [873, 397] on div "EXIT" at bounding box center [841, 504] width 150 height 17
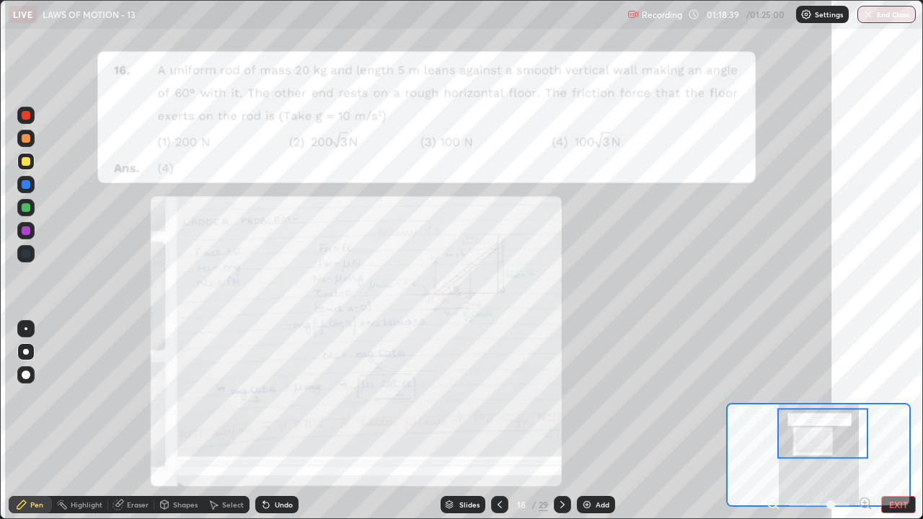
click at [869, 397] on icon at bounding box center [869, 507] width 3 height 3
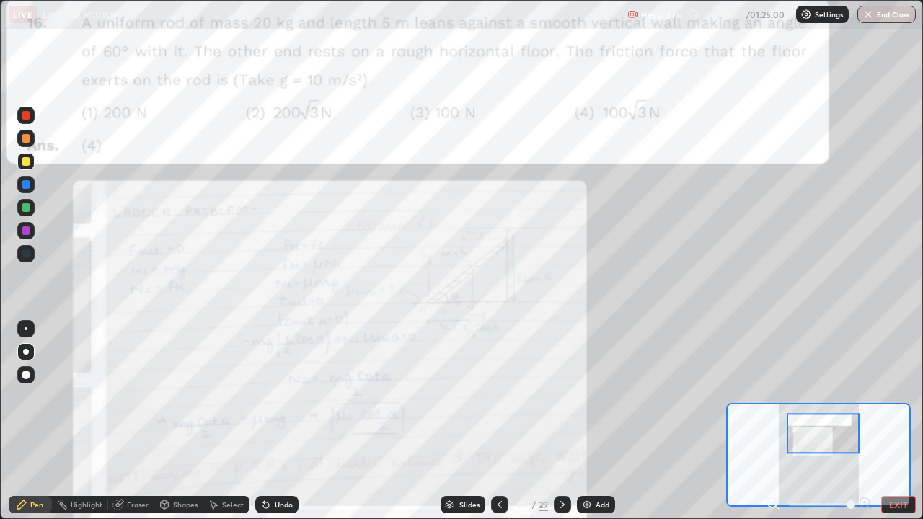
click at [838, 397] on div at bounding box center [823, 434] width 73 height 40
click at [560, 397] on icon at bounding box center [562, 504] width 4 height 7
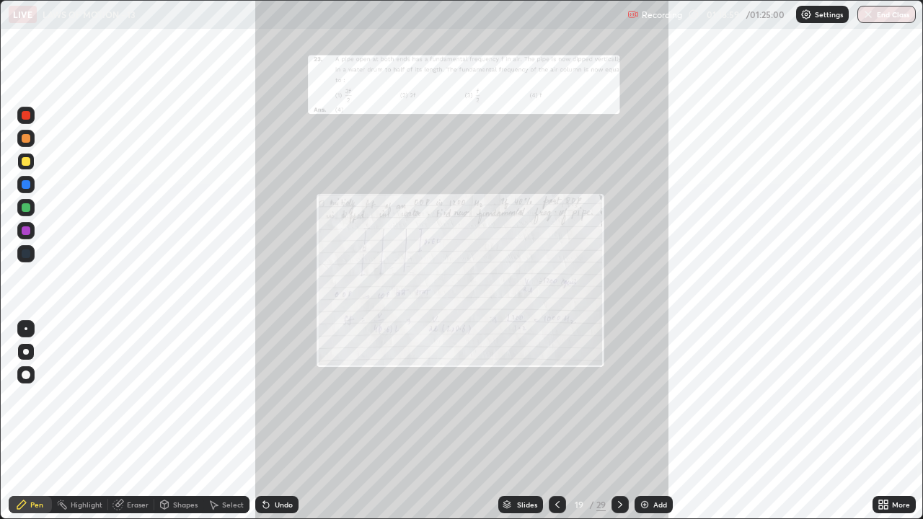
click at [887, 397] on icon at bounding box center [883, 505] width 12 height 12
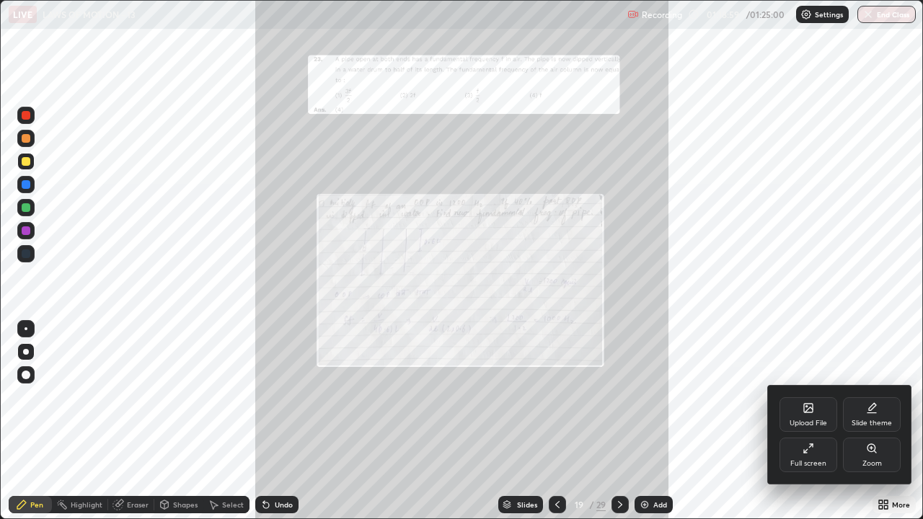
click at [875, 397] on icon at bounding box center [872, 449] width 12 height 12
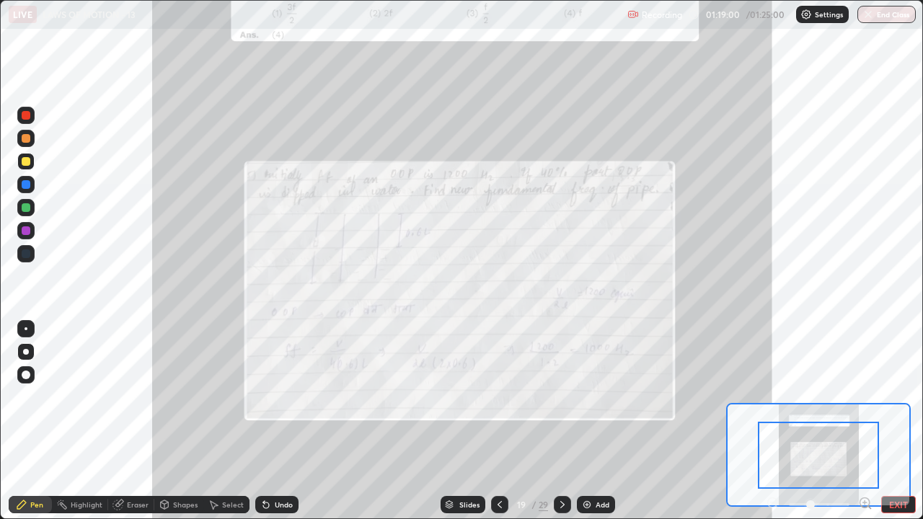
click at [864, 397] on icon at bounding box center [865, 502] width 4 height 0
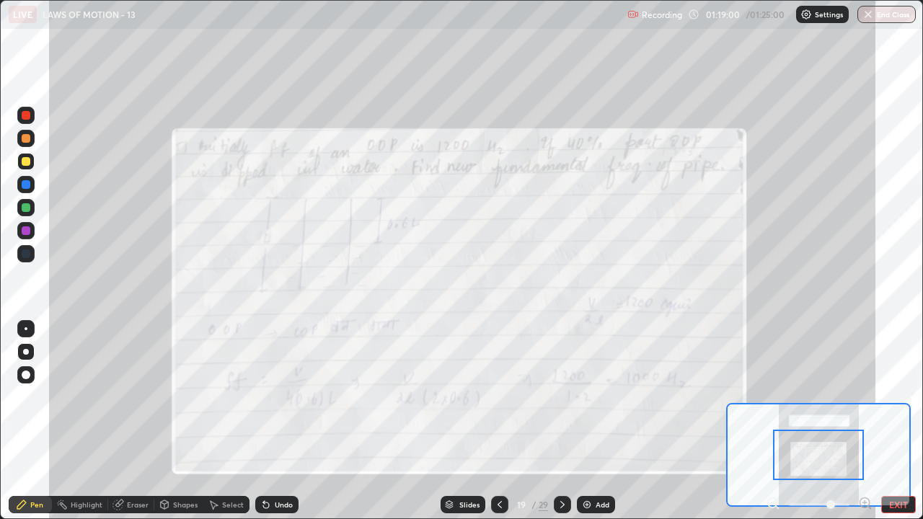
click at [864, 397] on icon at bounding box center [865, 502] width 4 height 0
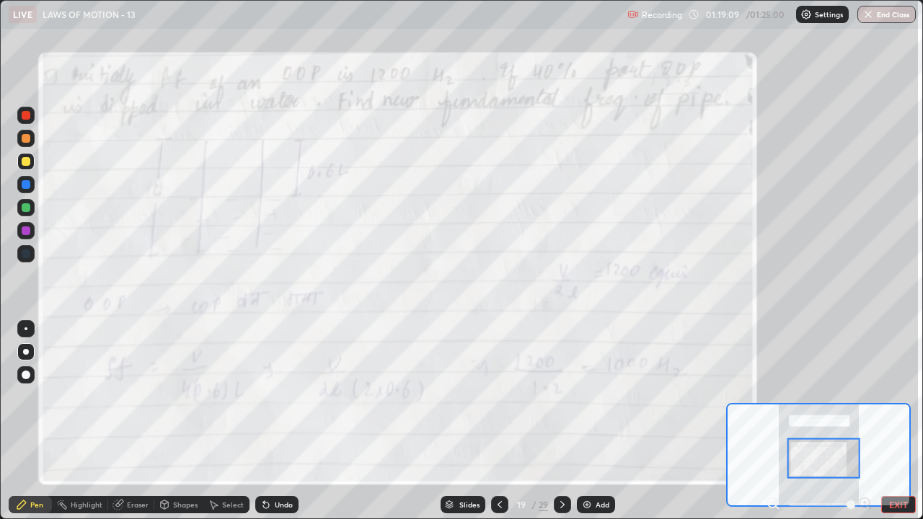
click at [561, 397] on icon at bounding box center [563, 505] width 12 height 12
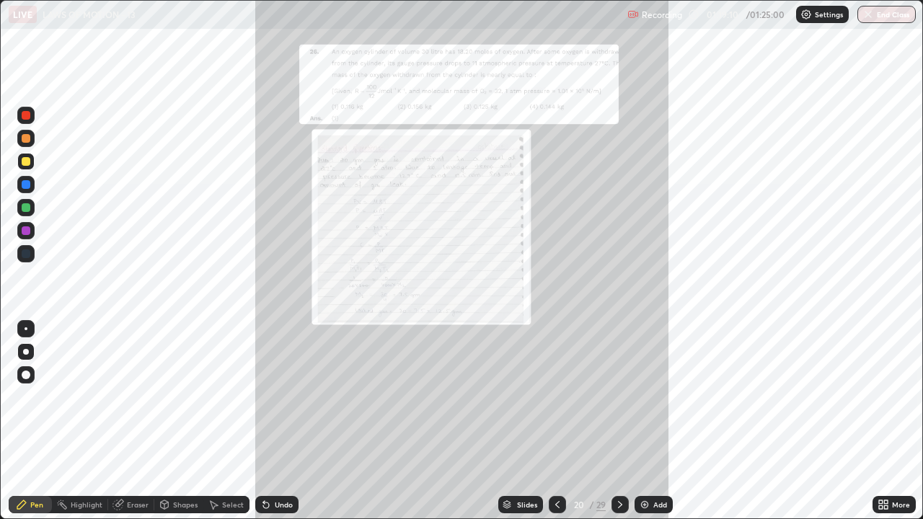
click at [891, 397] on div "More" at bounding box center [893, 504] width 43 height 17
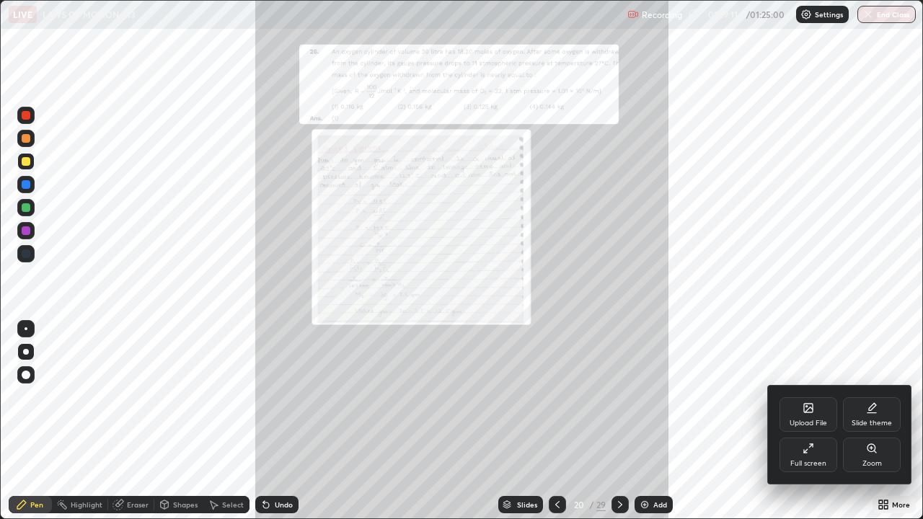
click at [854, 397] on div "Zoom" at bounding box center [872, 455] width 58 height 35
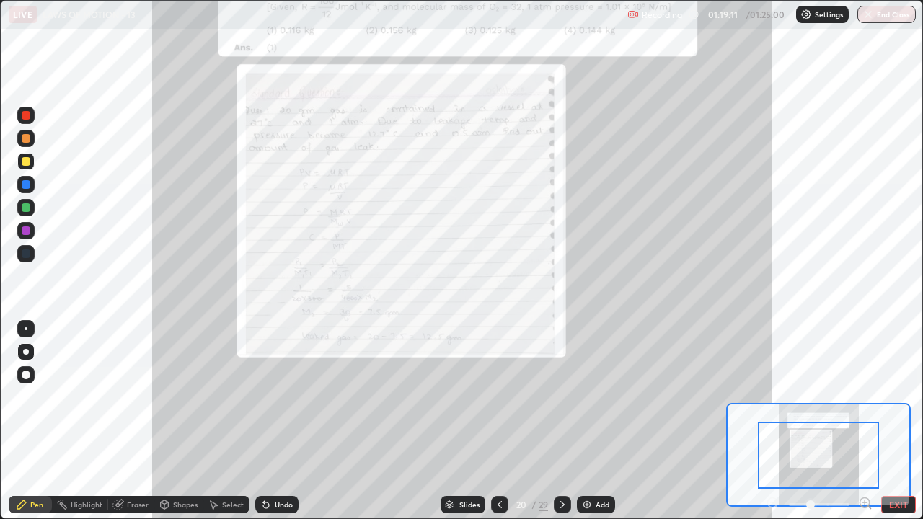
click at [864, 397] on icon at bounding box center [865, 503] width 14 height 14
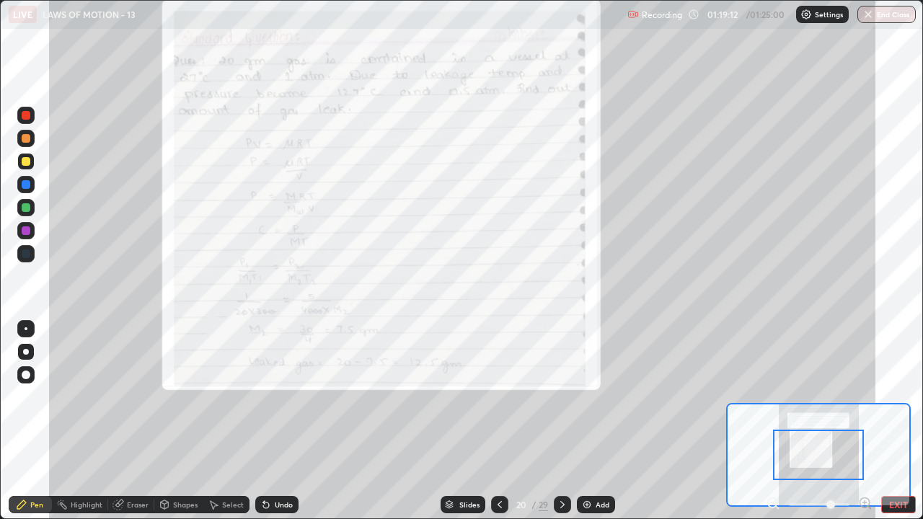
click at [864, 397] on icon at bounding box center [865, 502] width 4 height 0
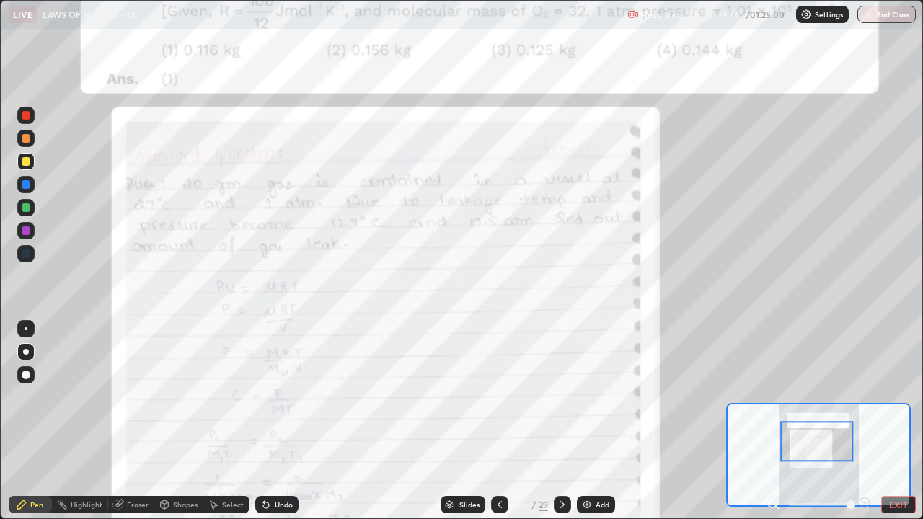
click at [568, 397] on div at bounding box center [562, 504] width 17 height 17
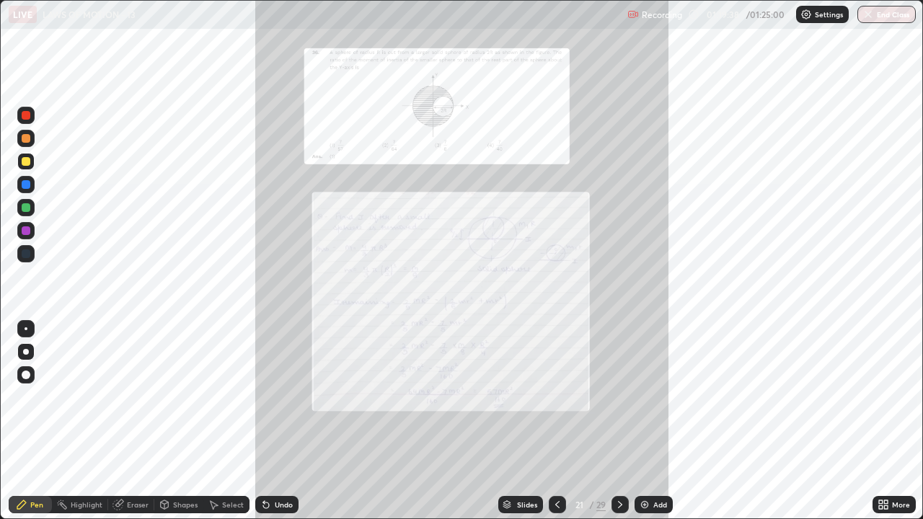
click at [885, 397] on icon at bounding box center [886, 502] width 4 height 4
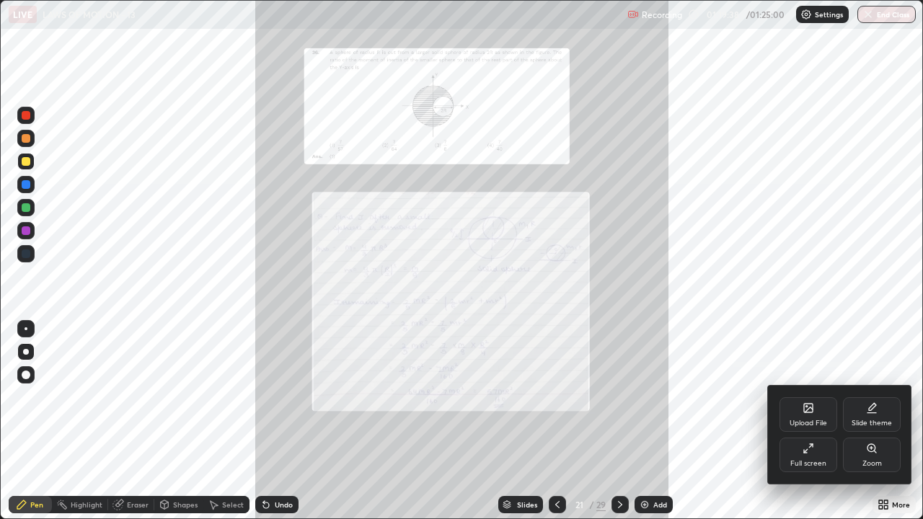
click at [871, 397] on icon at bounding box center [872, 449] width 12 height 12
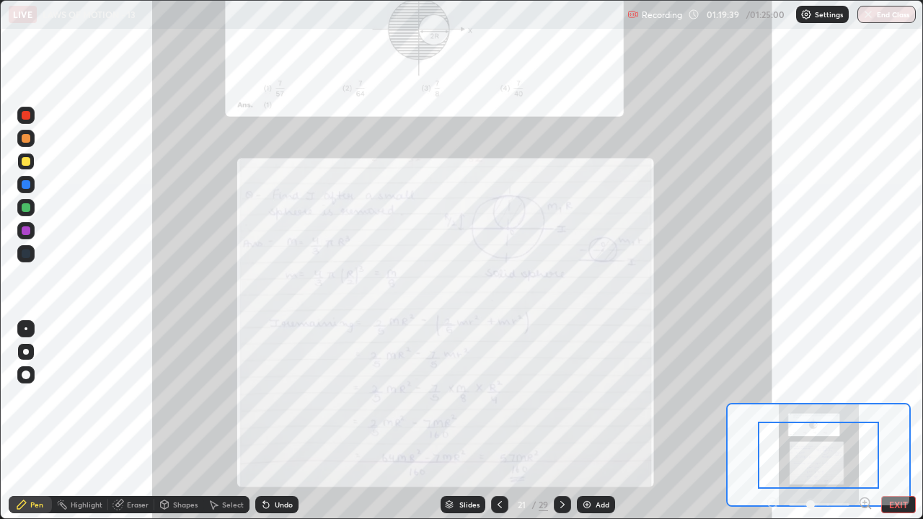
click at [867, 397] on icon at bounding box center [865, 503] width 14 height 14
click at [865, 397] on div "Pen Highlight Eraser Shapes Select Undo Slides 21 / 29 Add EXIT" at bounding box center [461, 504] width 923 height 29
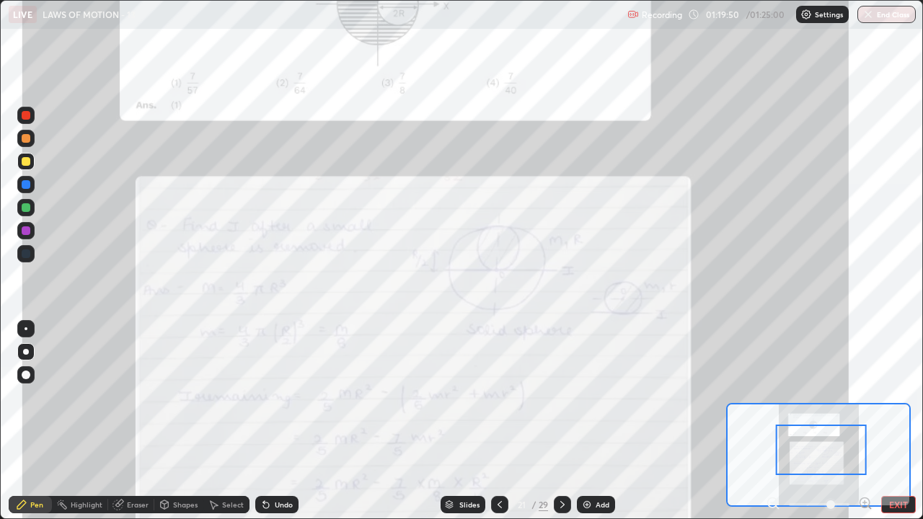
click at [562, 397] on icon at bounding box center [563, 505] width 12 height 12
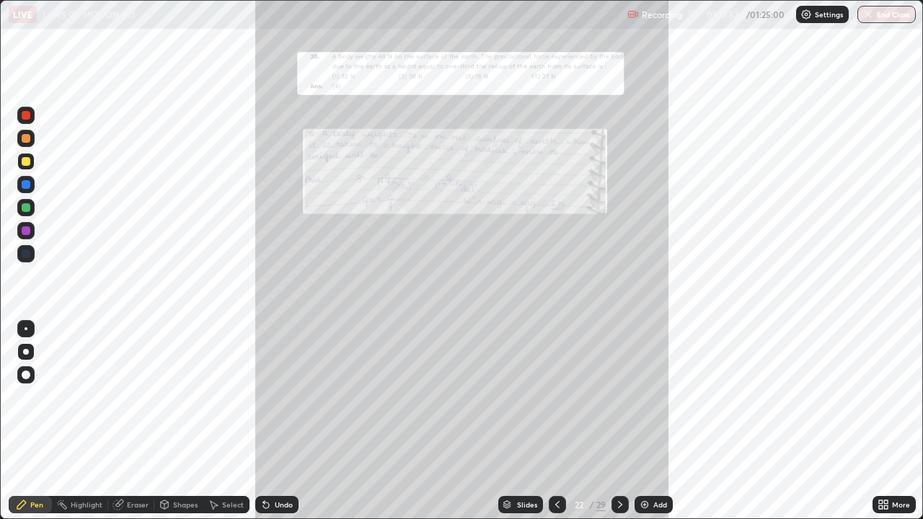
click at [894, 397] on div "More" at bounding box center [893, 504] width 43 height 17
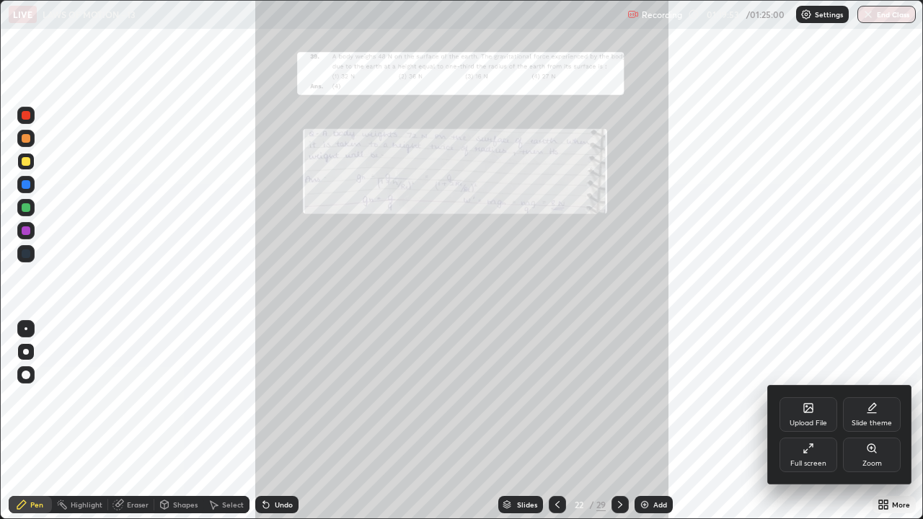
click at [867, 397] on div "Zoom" at bounding box center [872, 455] width 58 height 35
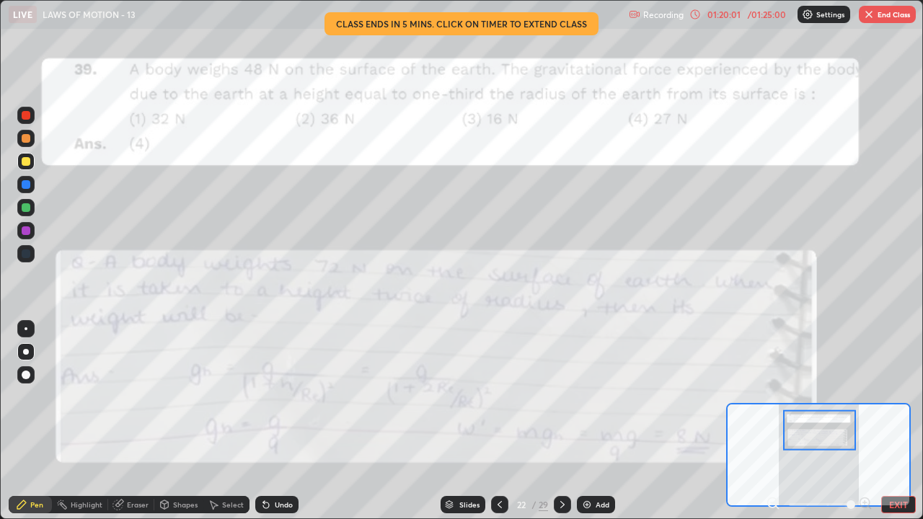
click at [732, 17] on div "01:20:01" at bounding box center [724, 14] width 40 height 9
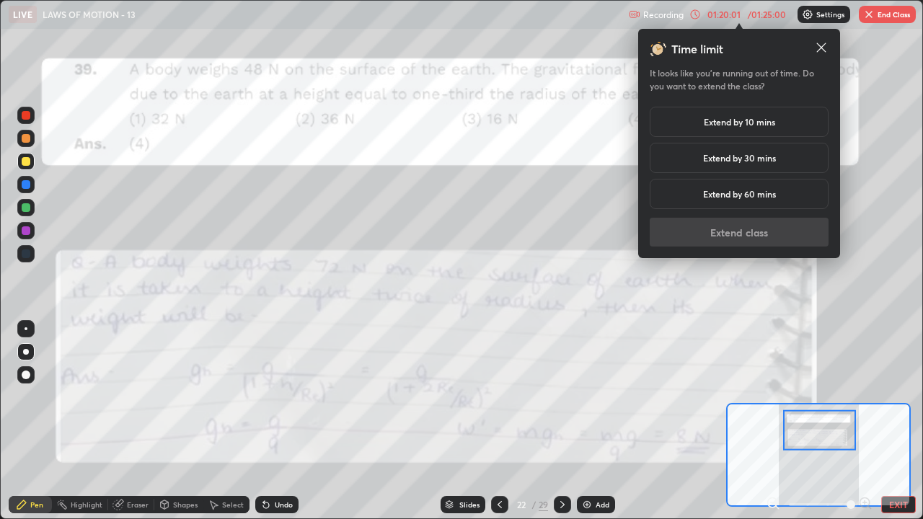
click at [729, 125] on h5 "Extend by 10 mins" at bounding box center [739, 121] width 71 height 13
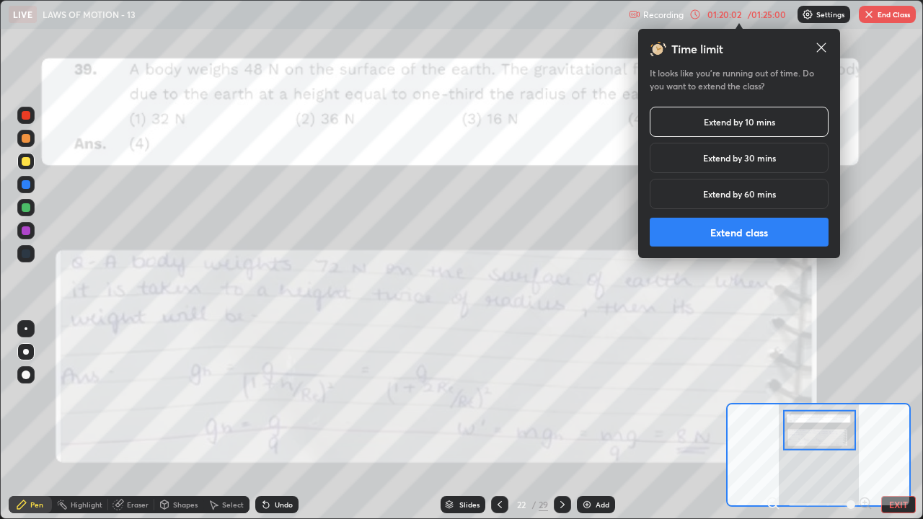
click at [711, 231] on button "Extend class" at bounding box center [739, 232] width 179 height 29
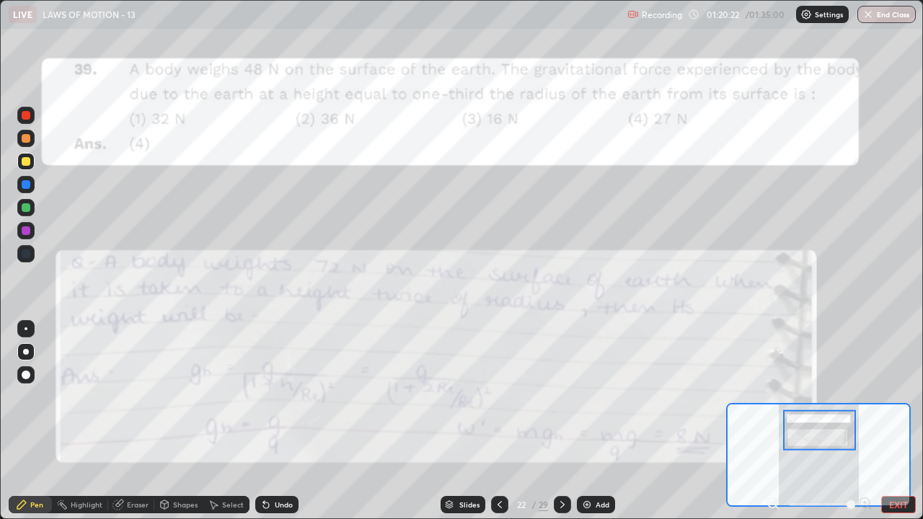
click at [560, 397] on icon at bounding box center [563, 505] width 12 height 12
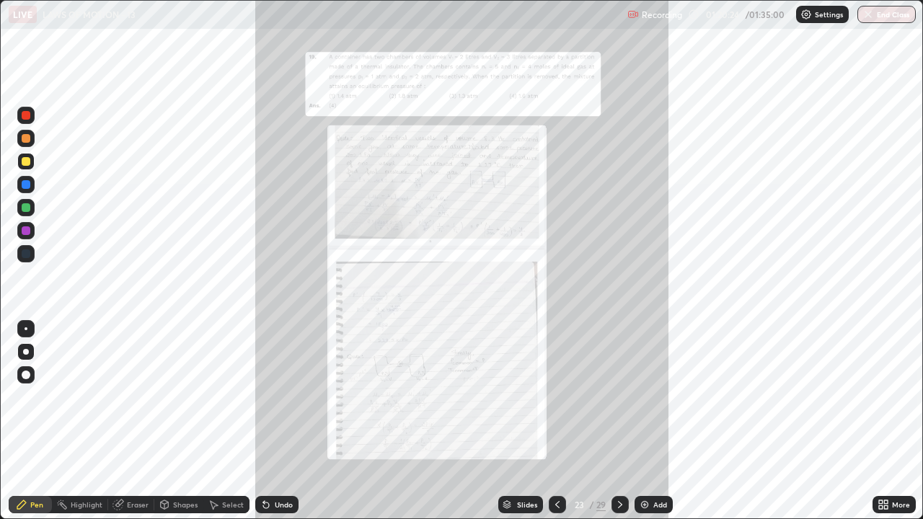
click at [893, 397] on div "More" at bounding box center [901, 504] width 18 height 7
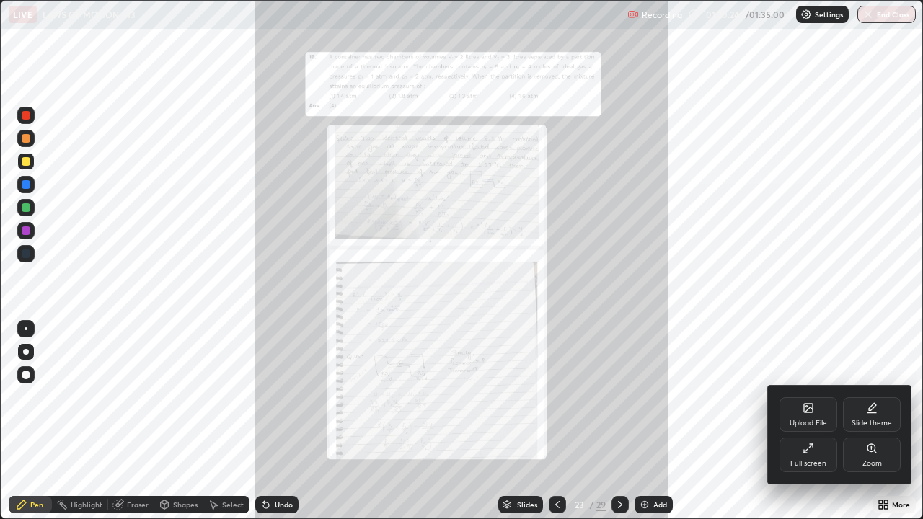
click at [882, 397] on div "Zoom" at bounding box center [872, 455] width 58 height 35
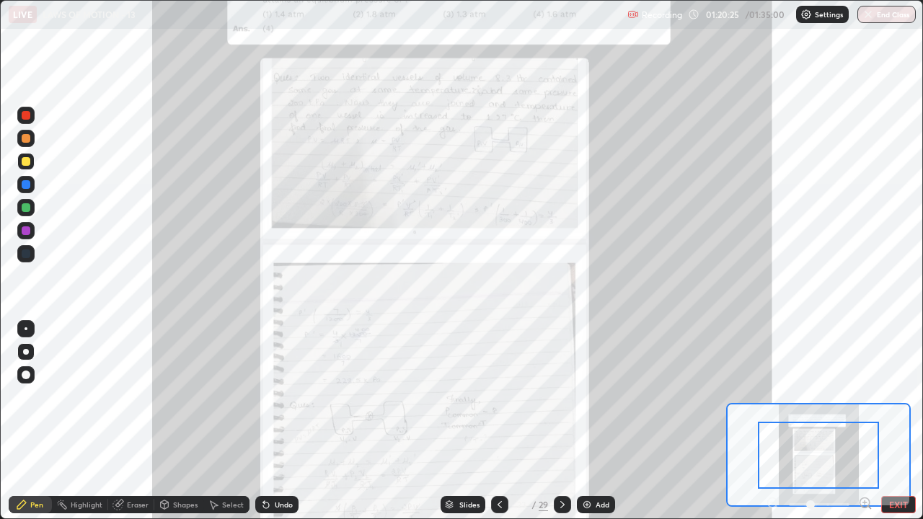
click at [864, 397] on icon at bounding box center [865, 502] width 4 height 0
click at [865, 397] on div "Pen Highlight Eraser Shapes Select Undo Slides 23 / 29 Add EXIT" at bounding box center [461, 504] width 923 height 29
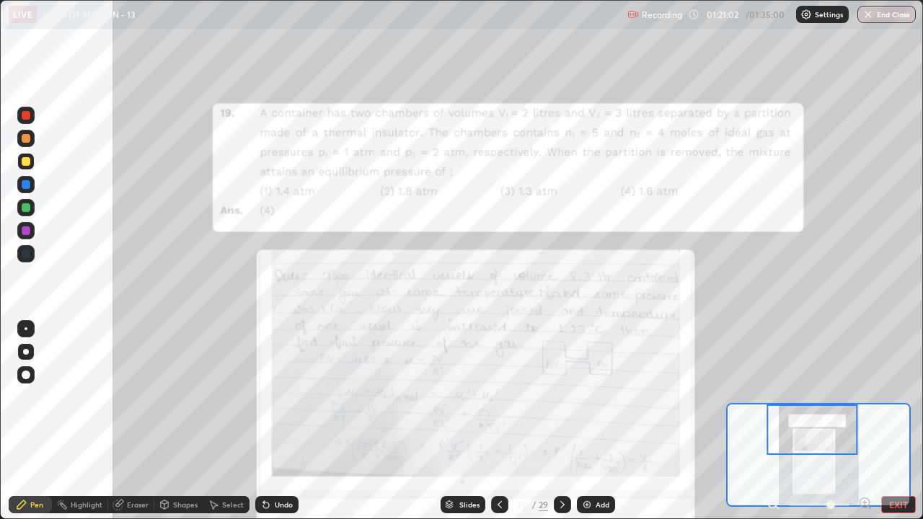
click at [566, 397] on div at bounding box center [562, 504] width 17 height 29
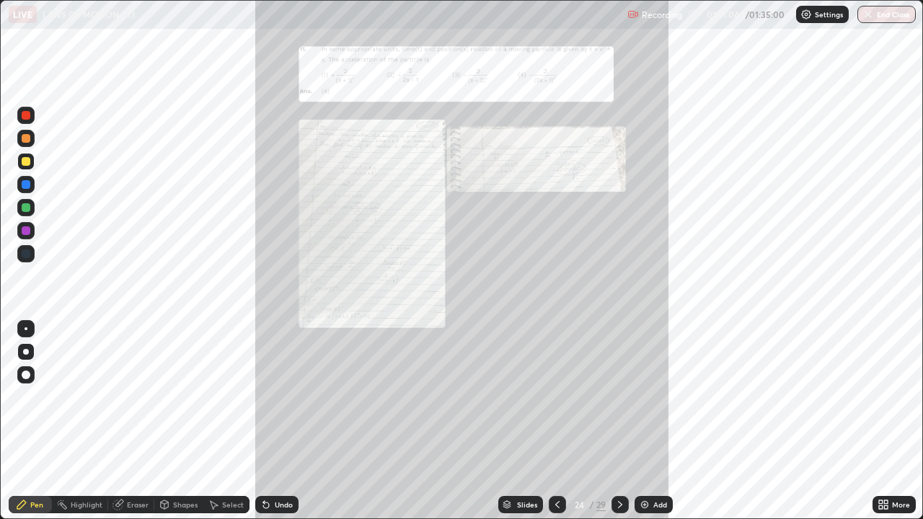
click at [890, 397] on div "More" at bounding box center [893, 504] width 43 height 17
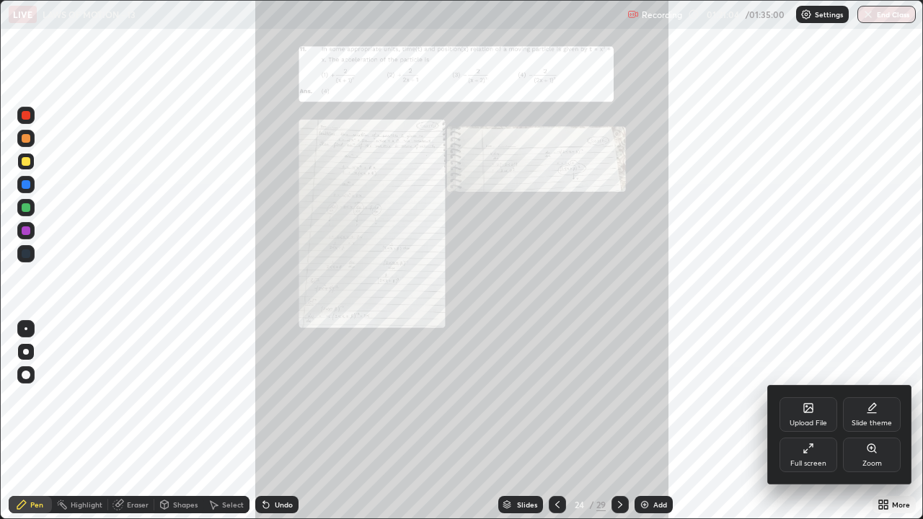
click at [869, 397] on div "Zoom" at bounding box center [871, 463] width 19 height 7
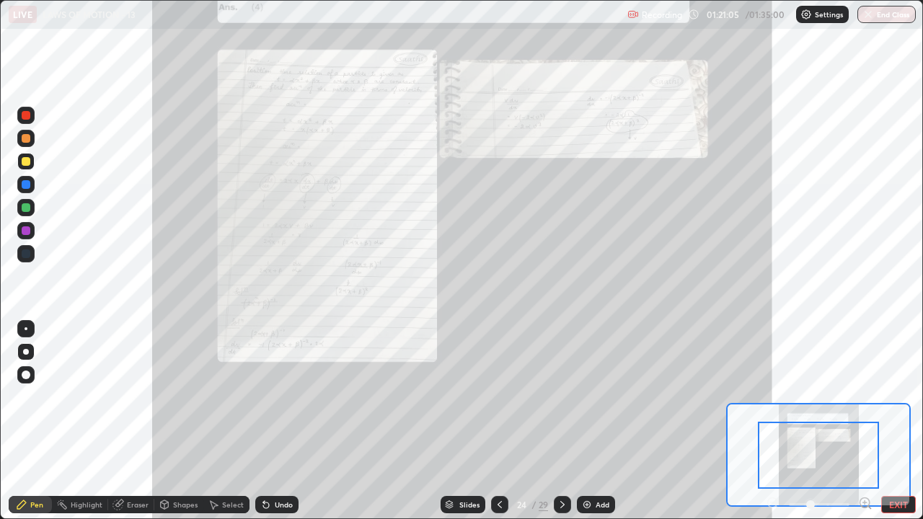
click at [864, 397] on icon at bounding box center [864, 503] width 0 height 4
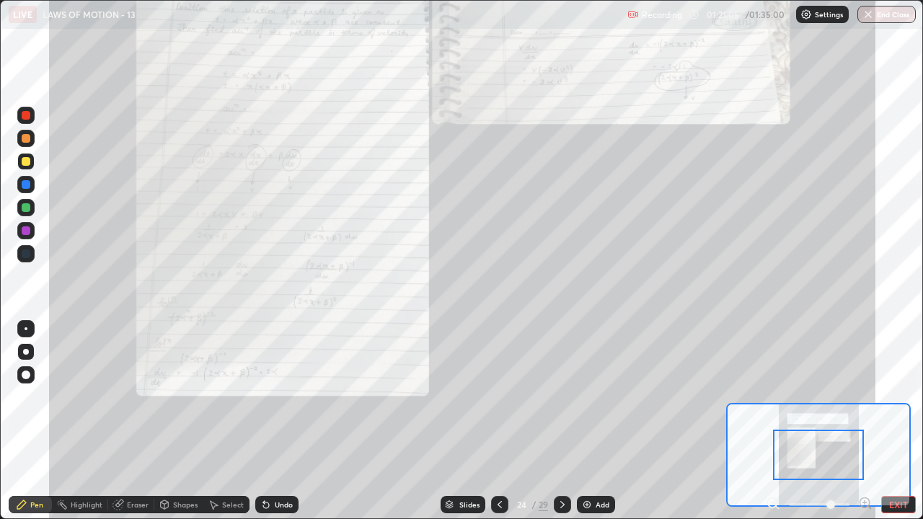
click at [864, 397] on icon at bounding box center [865, 502] width 4 height 0
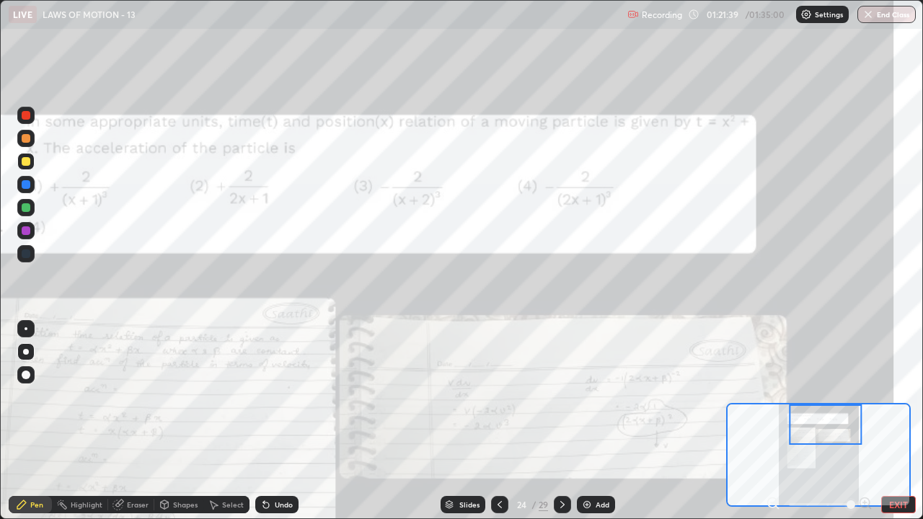
click at [561, 397] on icon at bounding box center [563, 505] width 12 height 12
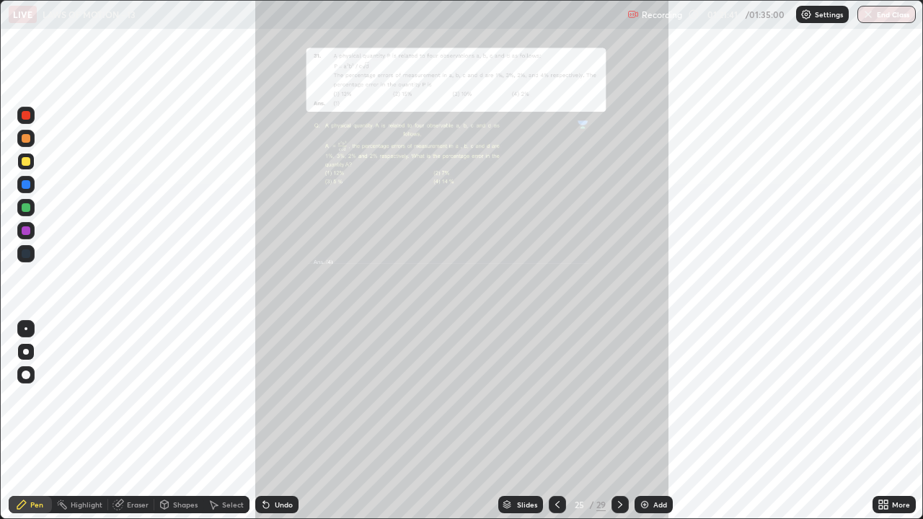
click at [885, 397] on icon at bounding box center [886, 507] width 4 height 4
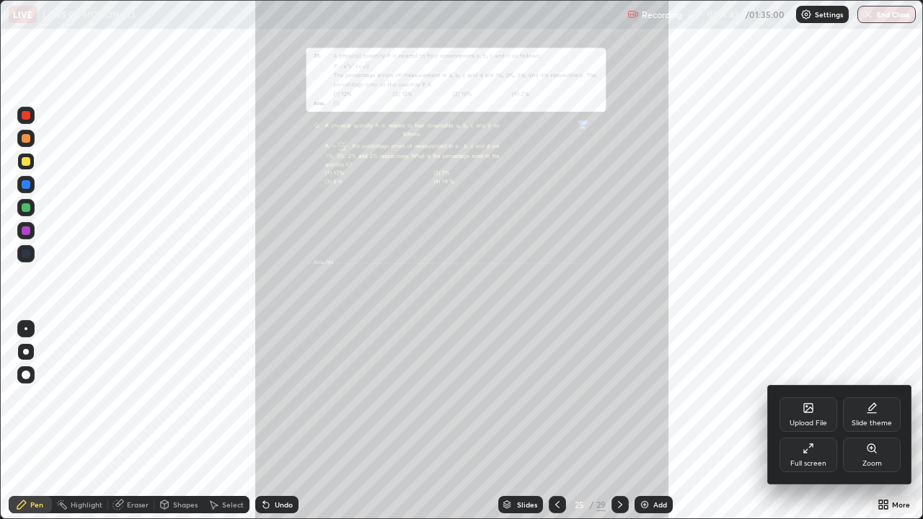
click at [877, 397] on div "Zoom" at bounding box center [871, 463] width 19 height 7
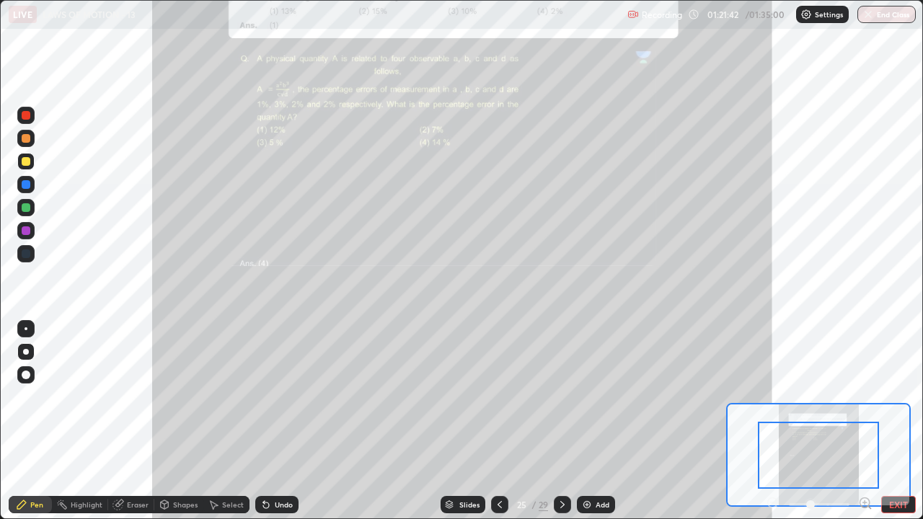
click at [864, 397] on icon at bounding box center [865, 502] width 4 height 0
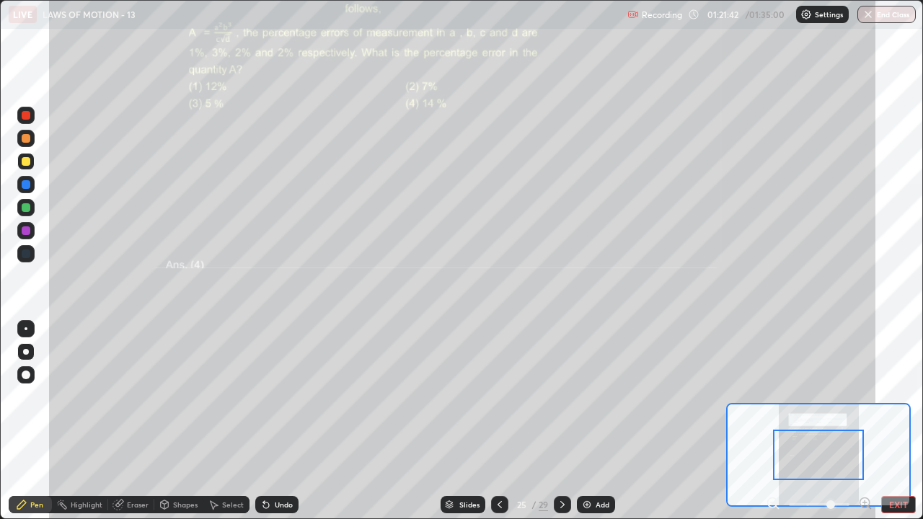
click at [869, 397] on icon at bounding box center [869, 507] width 3 height 3
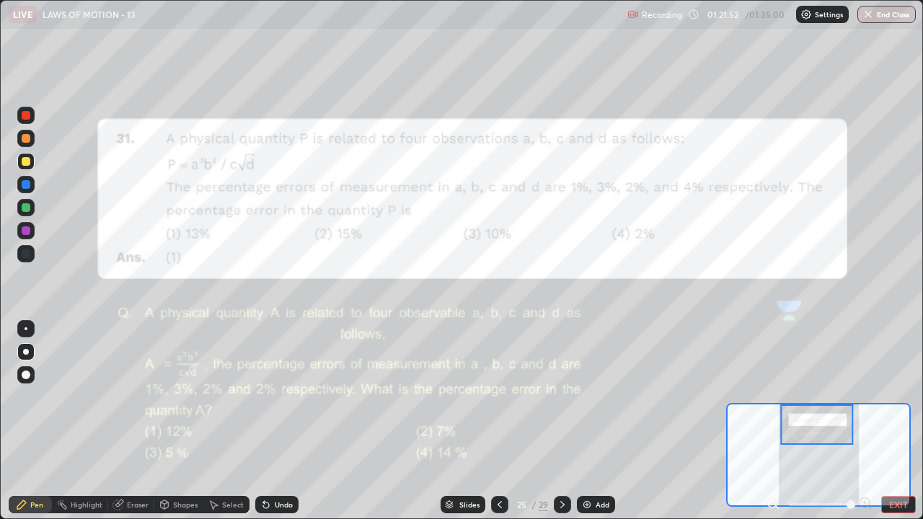
click at [561, 397] on icon at bounding box center [563, 505] width 12 height 12
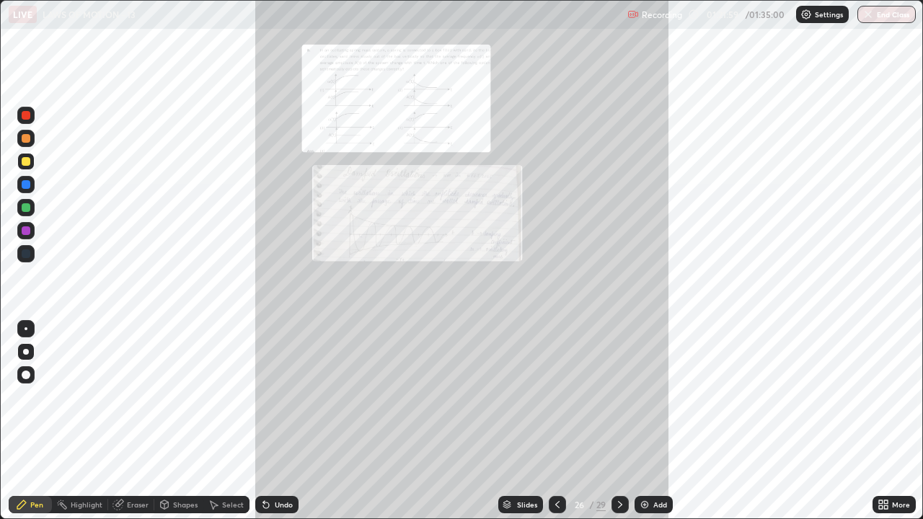
click at [613, 397] on div at bounding box center [619, 504] width 17 height 17
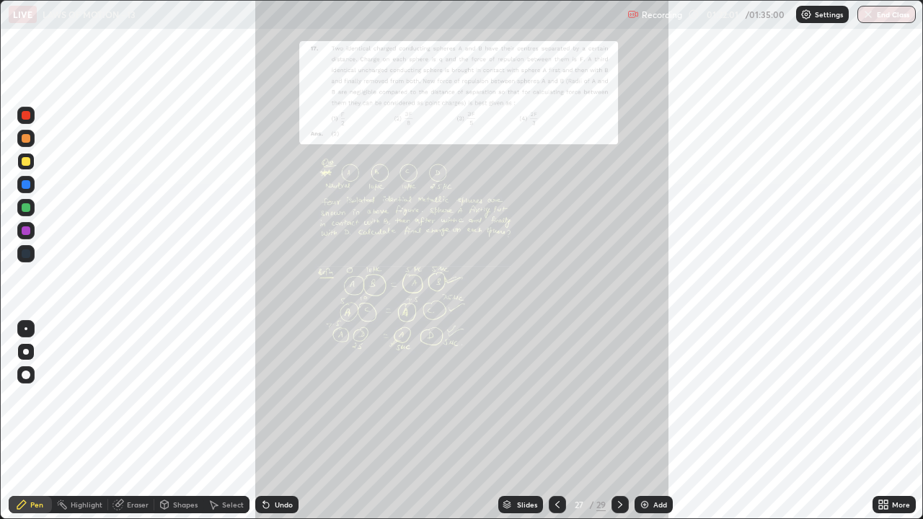
click at [885, 397] on icon at bounding box center [886, 507] width 4 height 4
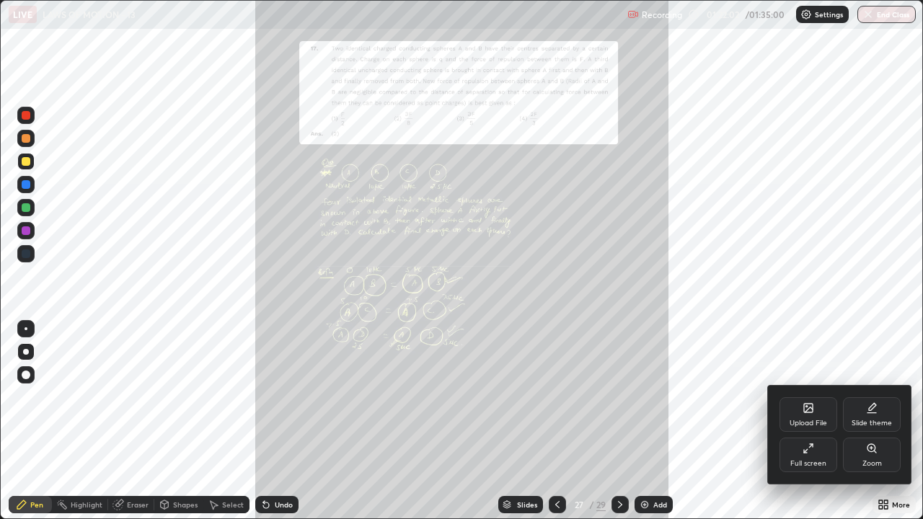
click at [867, 397] on div "Zoom" at bounding box center [871, 463] width 19 height 7
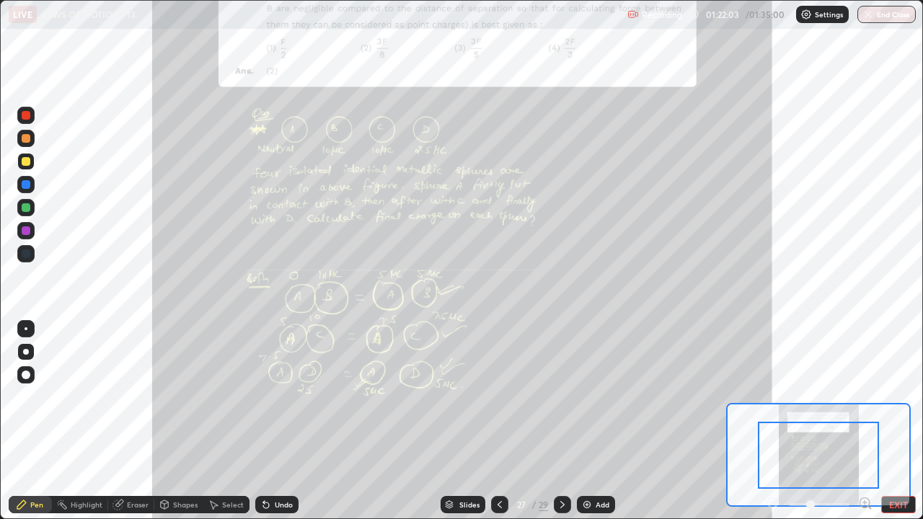
click at [864, 397] on icon at bounding box center [865, 502] width 4 height 0
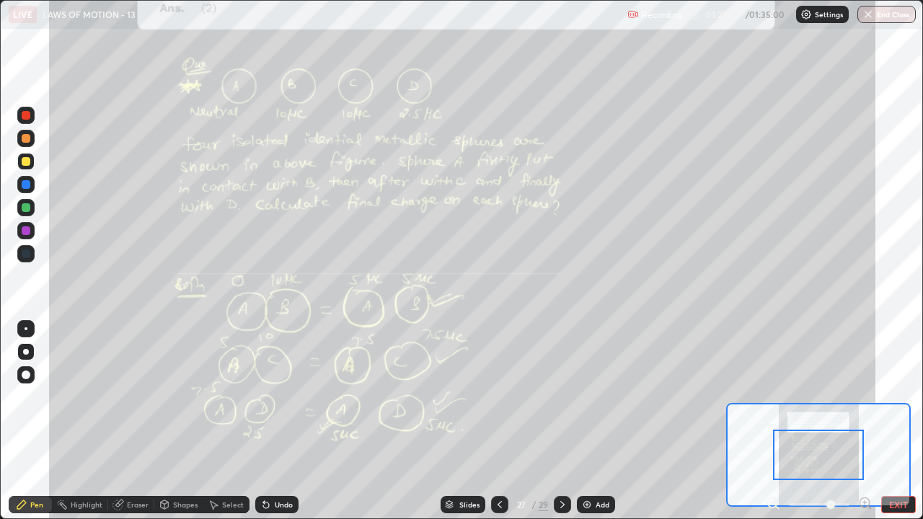
click at [864, 397] on icon at bounding box center [865, 502] width 4 height 0
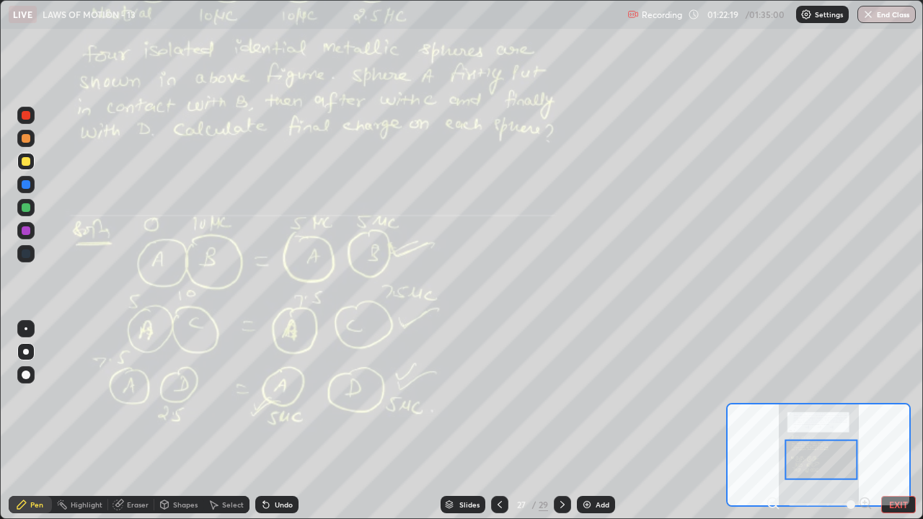
click at [557, 397] on div at bounding box center [562, 504] width 17 height 17
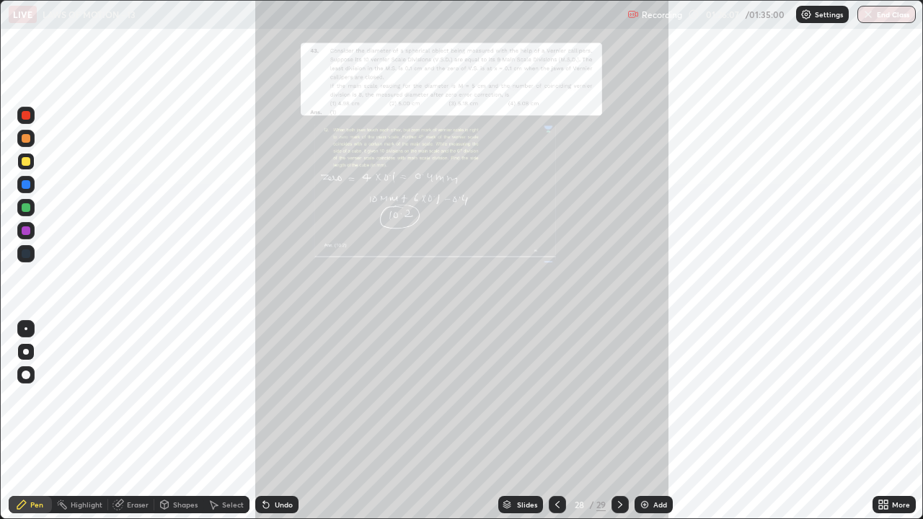
click at [880, 11] on button "End Class" at bounding box center [886, 14] width 58 height 17
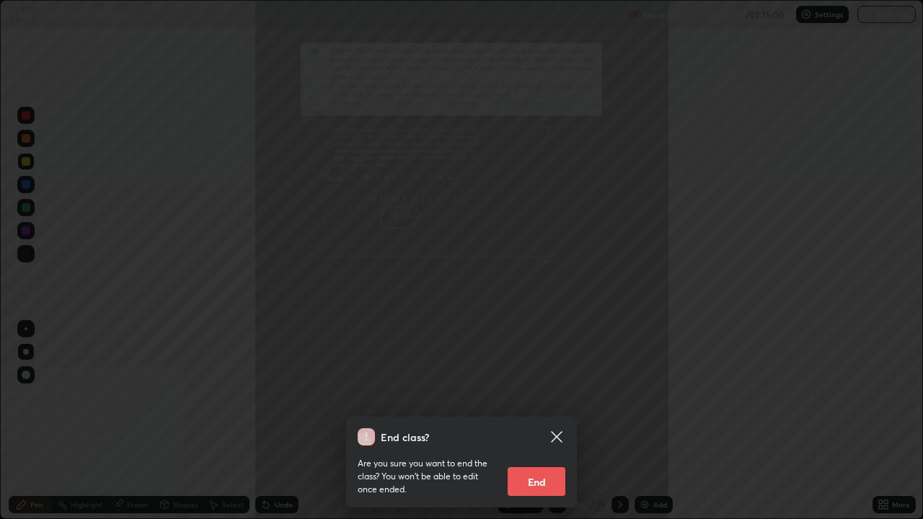
click at [545, 397] on button "End" at bounding box center [537, 481] width 58 height 29
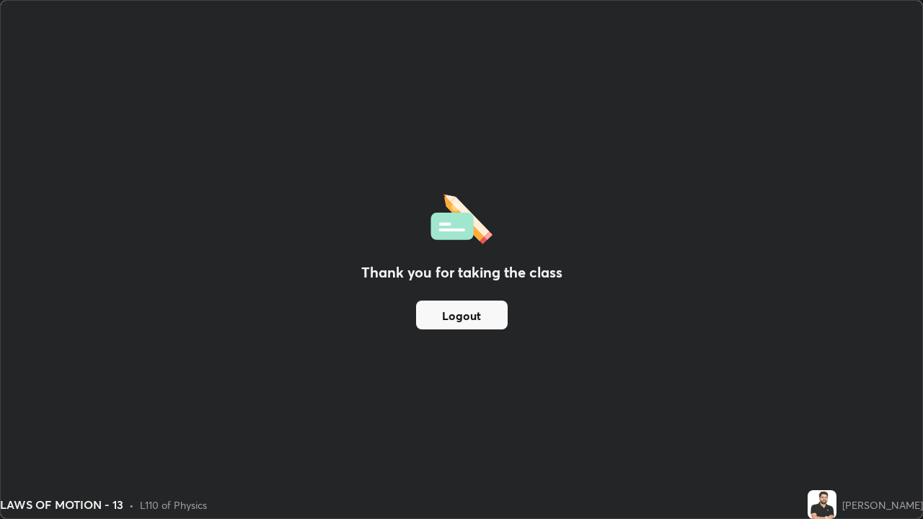
click at [490, 318] on button "Logout" at bounding box center [462, 315] width 92 height 29
